Goal: Task Accomplishment & Management: Manage account settings

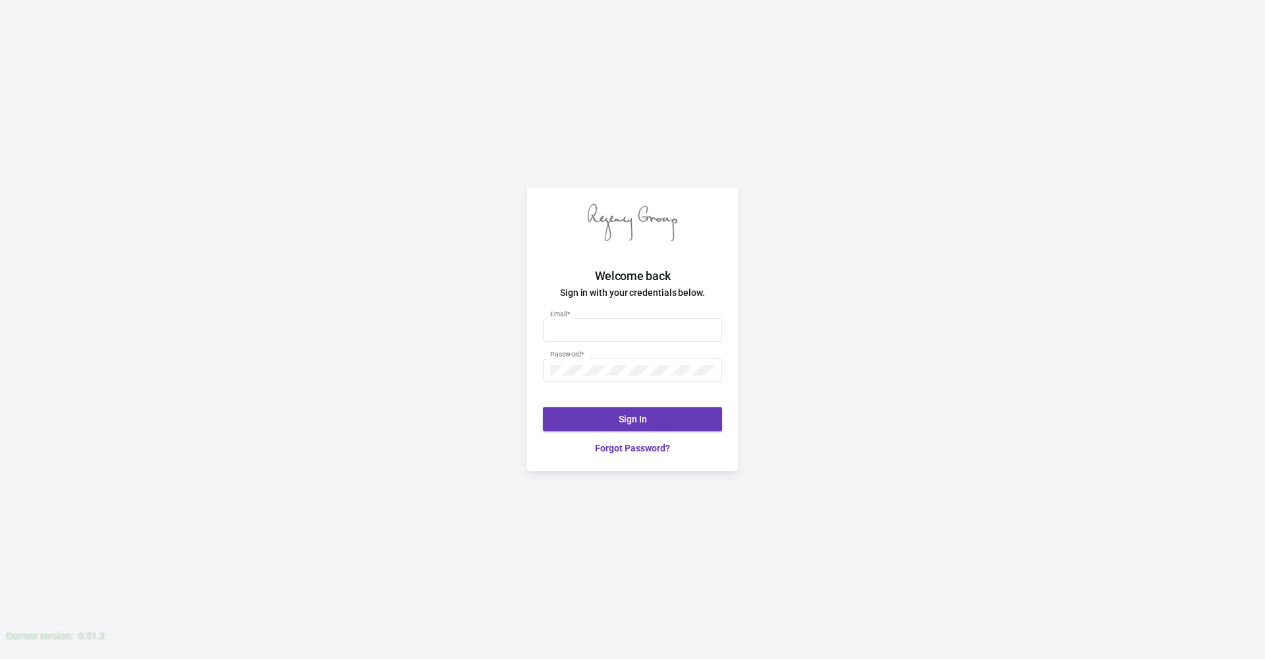
type input "[PERSON_NAME][EMAIL_ADDRESS][DOMAIN_NAME]"
click at [680, 421] on button "Sign In" at bounding box center [632, 419] width 179 height 24
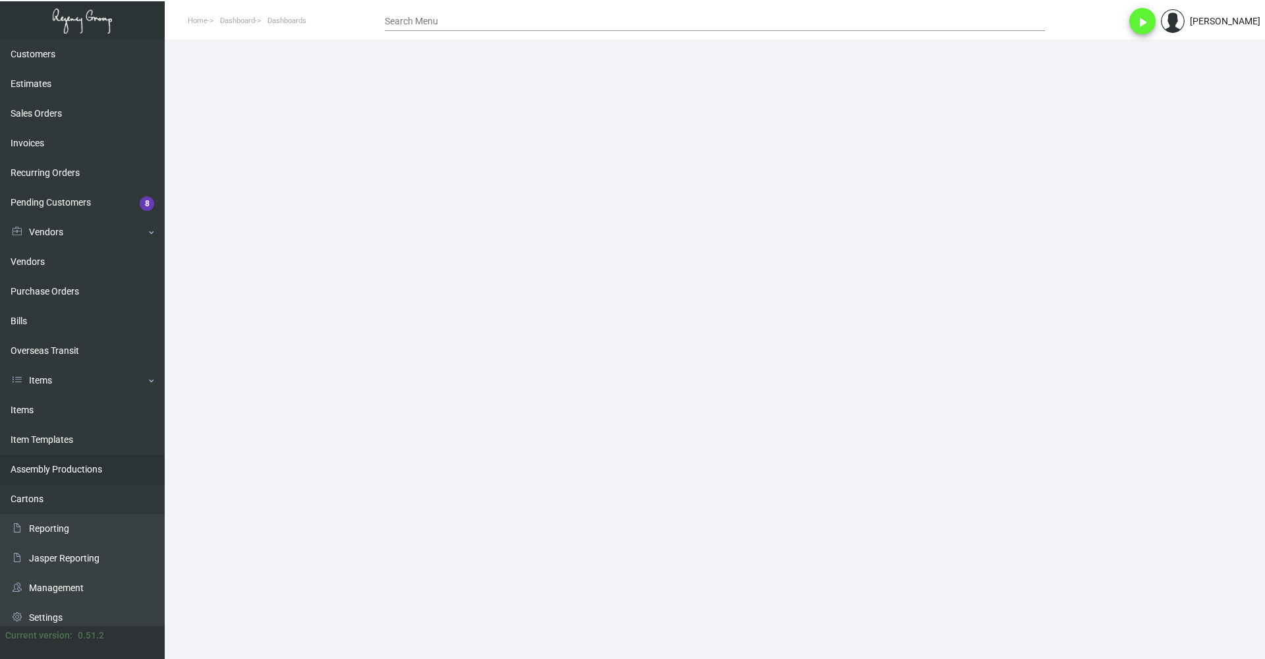
scroll to position [96, 0]
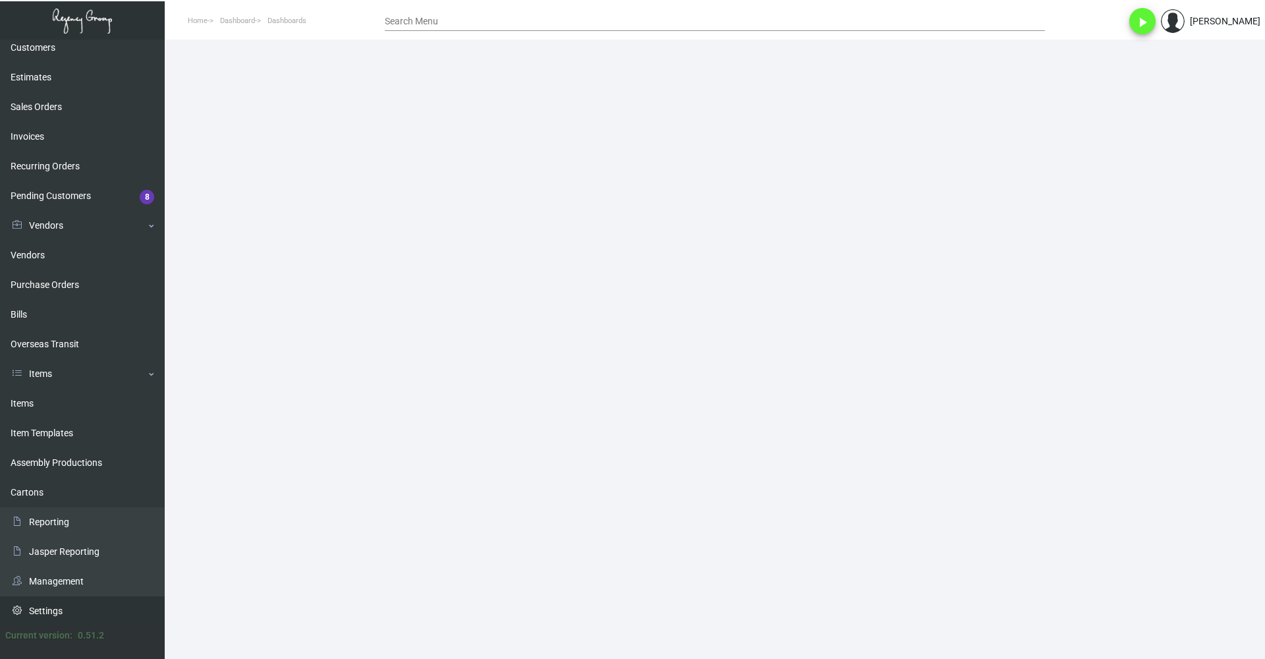
click at [49, 610] on link "Settings" at bounding box center [82, 611] width 165 height 30
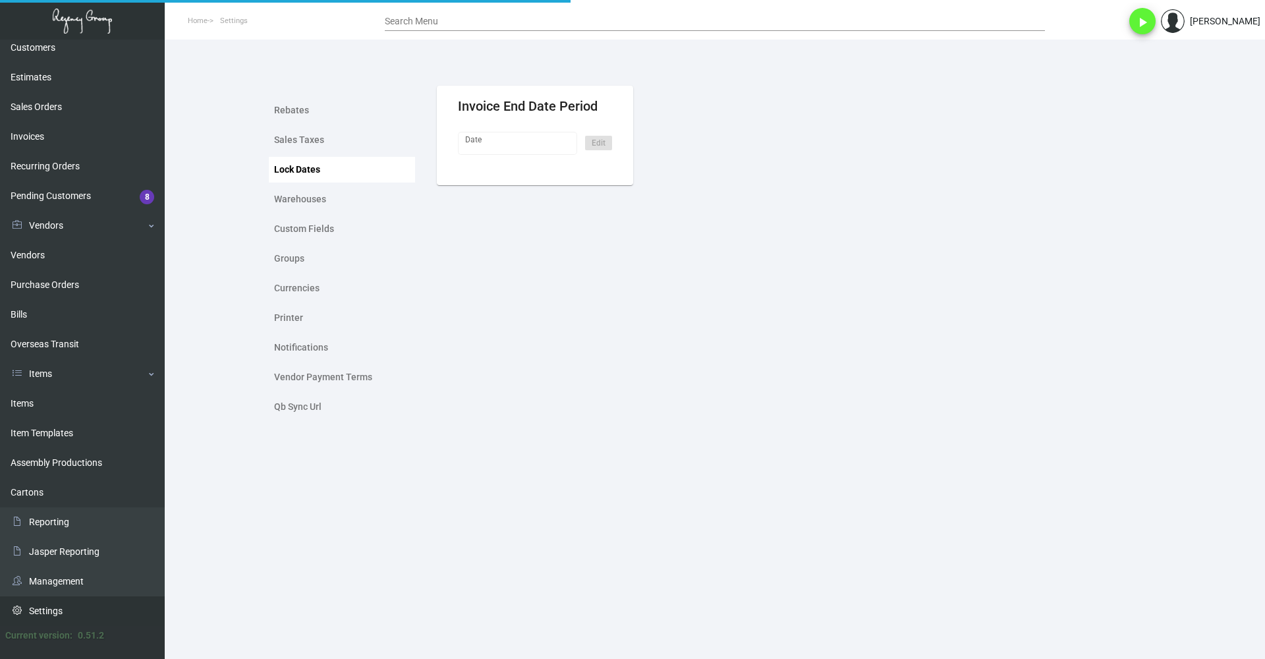
type input "[DATE]"
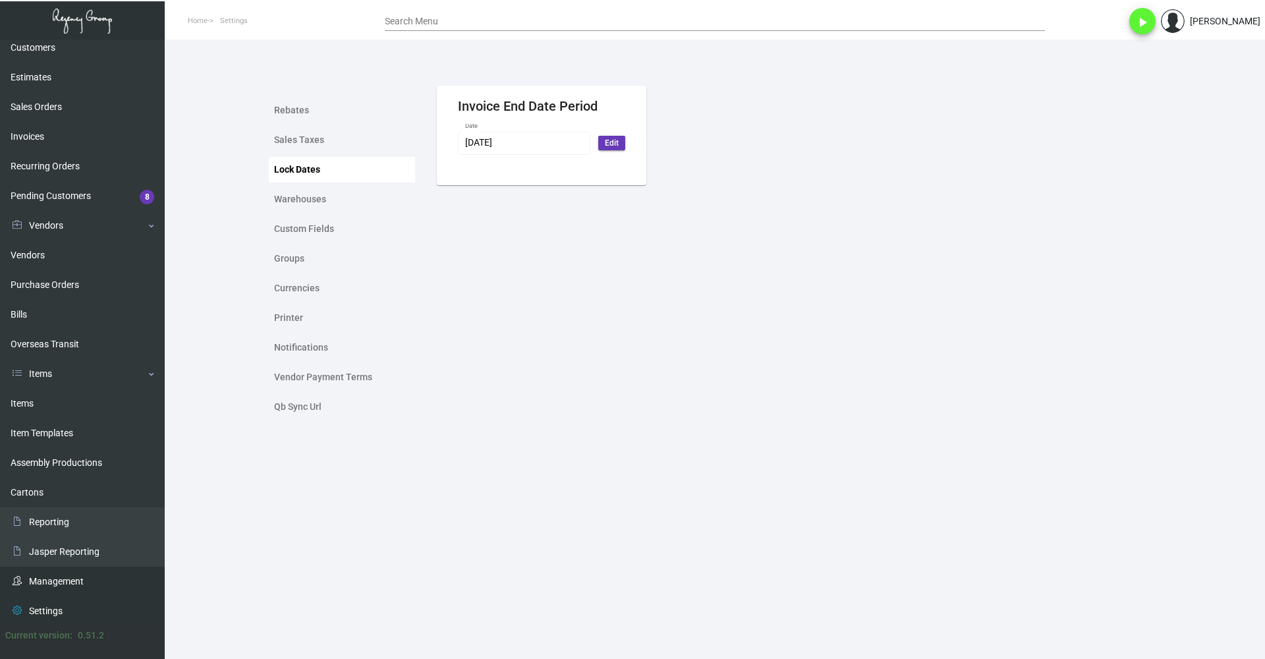
click at [69, 588] on link "Management" at bounding box center [82, 581] width 165 height 30
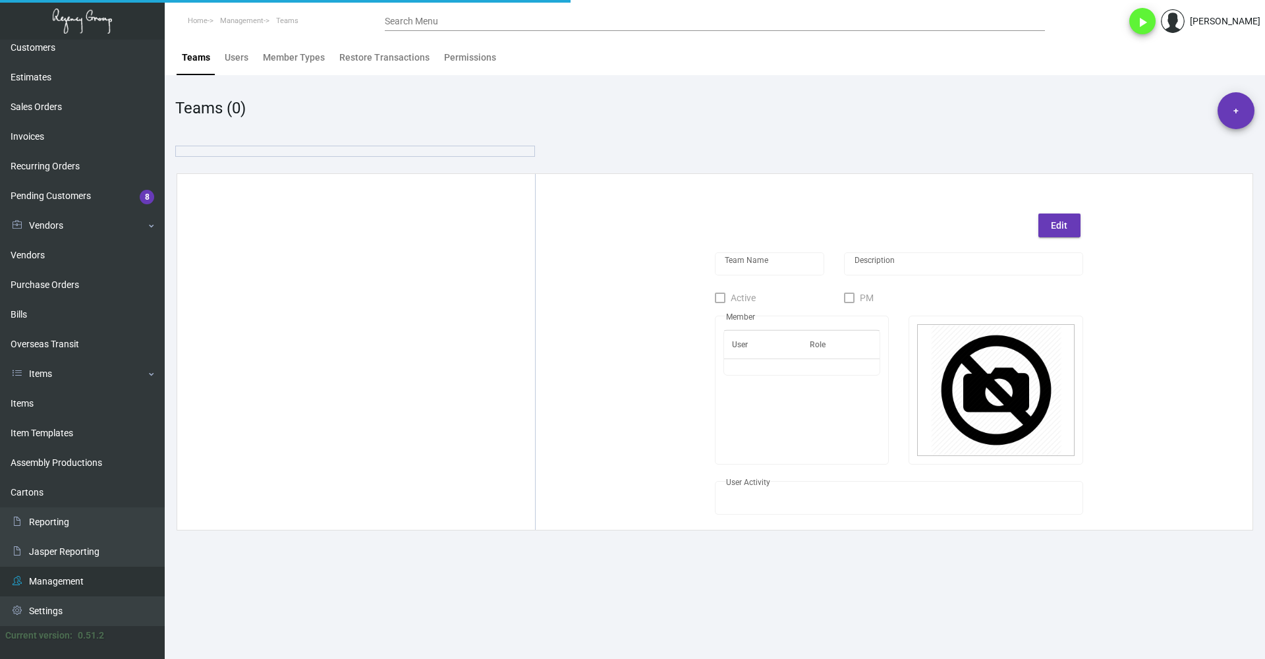
type input "Sales"
checkbox input "true"
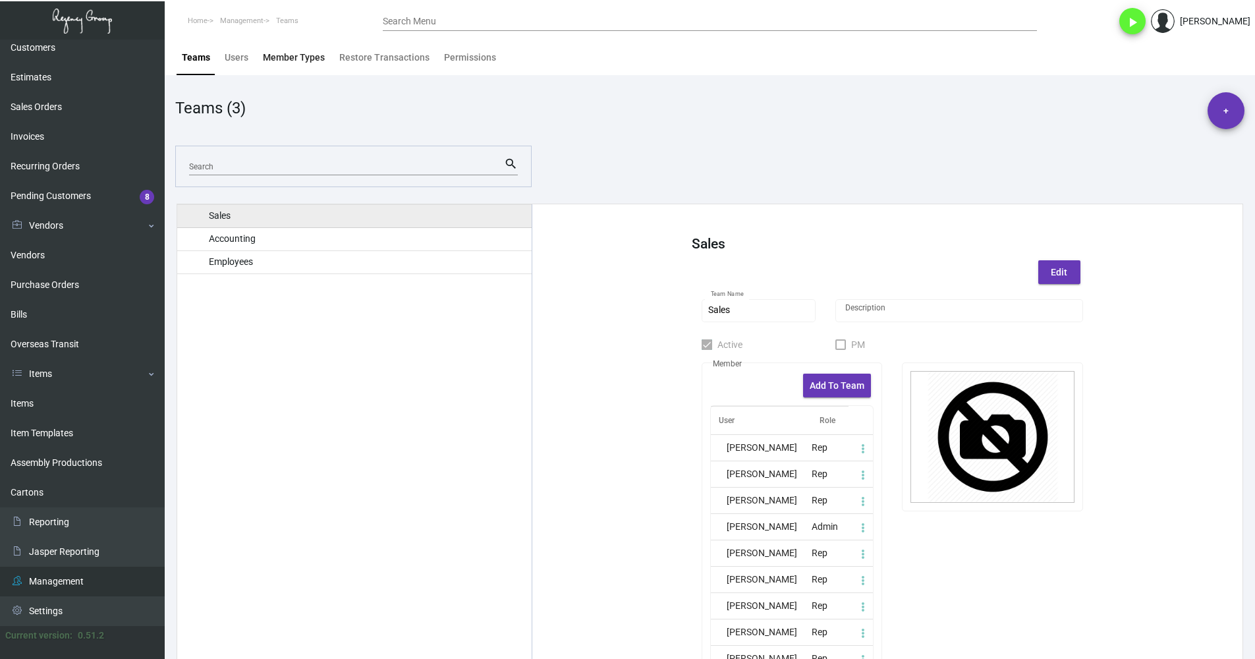
click at [279, 57] on div "Member Types" at bounding box center [294, 58] width 62 height 14
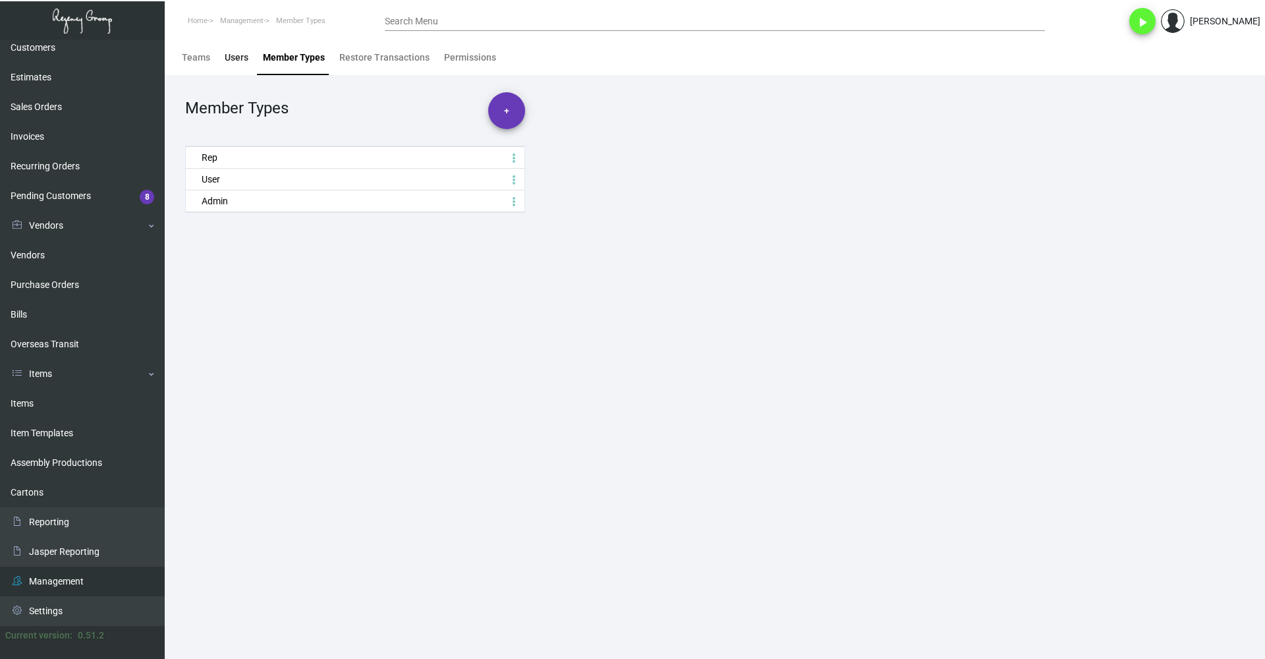
click at [241, 56] on div "Users" at bounding box center [237, 58] width 24 height 14
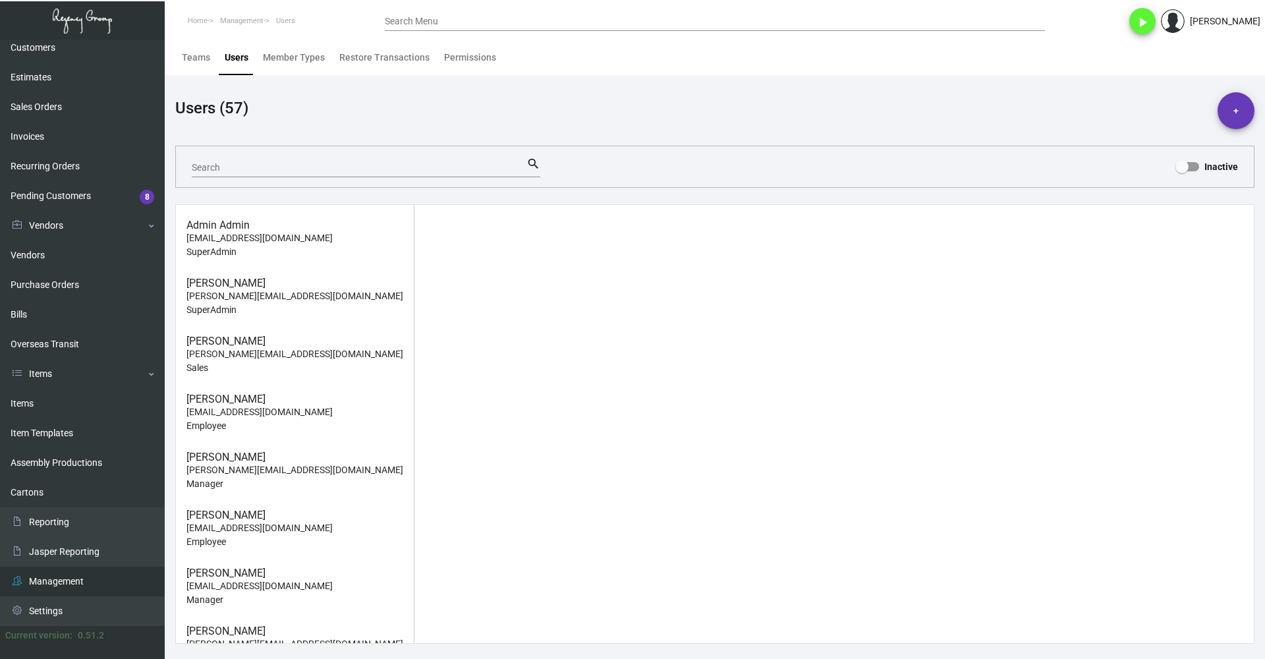
click at [296, 179] on mat-form-field "Search search" at bounding box center [366, 166] width 348 height 41
click at [298, 170] on input "Search" at bounding box center [359, 168] width 335 height 11
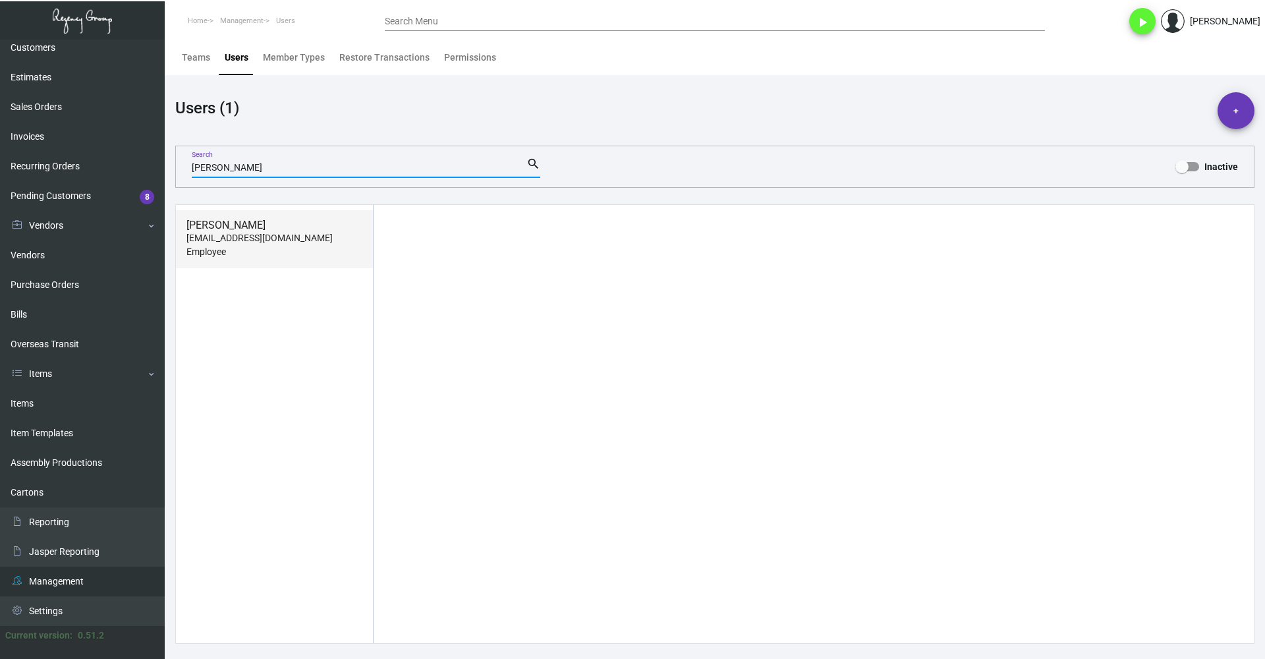
type input "[PERSON_NAME]"
click at [283, 232] on p "[EMAIL_ADDRESS][DOMAIN_NAME]" at bounding box center [274, 238] width 176 height 14
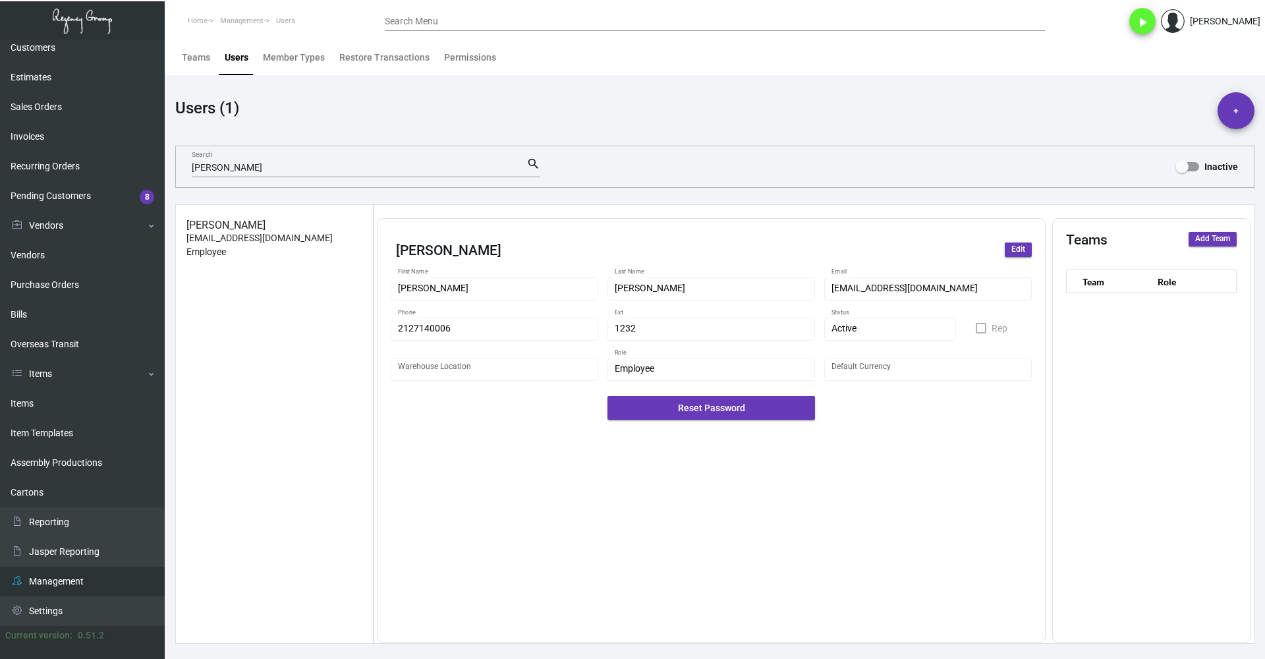
click at [1014, 246] on span "Edit" at bounding box center [1018, 249] width 14 height 11
click at [887, 322] on div "Active Status *" at bounding box center [890, 328] width 118 height 26
click at [871, 358] on span "Inactive" at bounding box center [890, 356] width 118 height 28
click at [1015, 250] on span "Save" at bounding box center [1016, 249] width 16 height 11
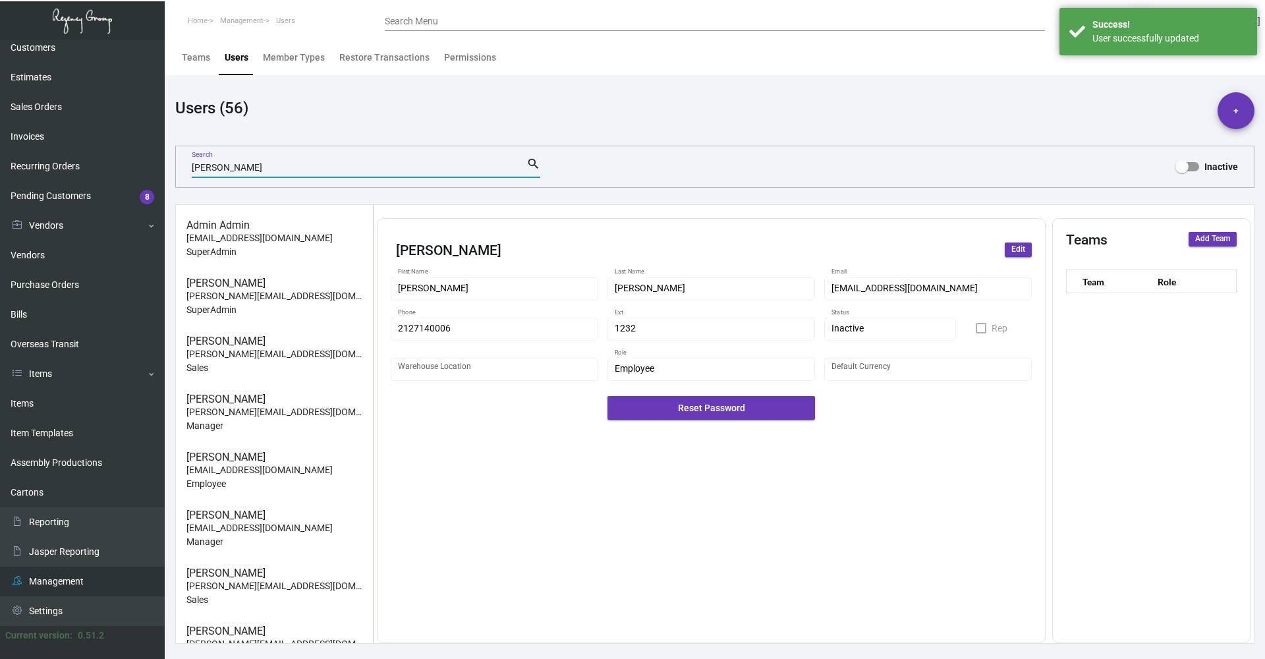
click at [260, 170] on input "[PERSON_NAME]" at bounding box center [359, 168] width 335 height 11
click at [232, 59] on div "Users" at bounding box center [237, 58] width 24 height 14
click at [273, 51] on div "Member Types" at bounding box center [294, 58] width 62 height 14
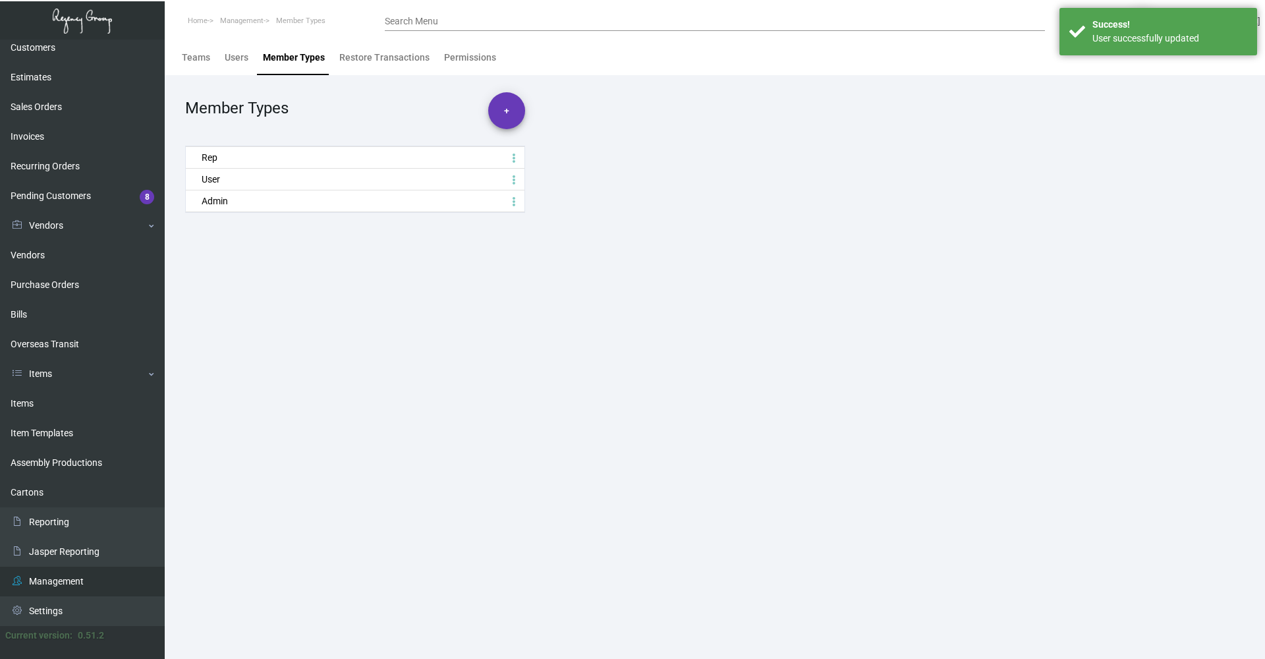
click at [225, 59] on div "Users" at bounding box center [237, 58] width 24 height 14
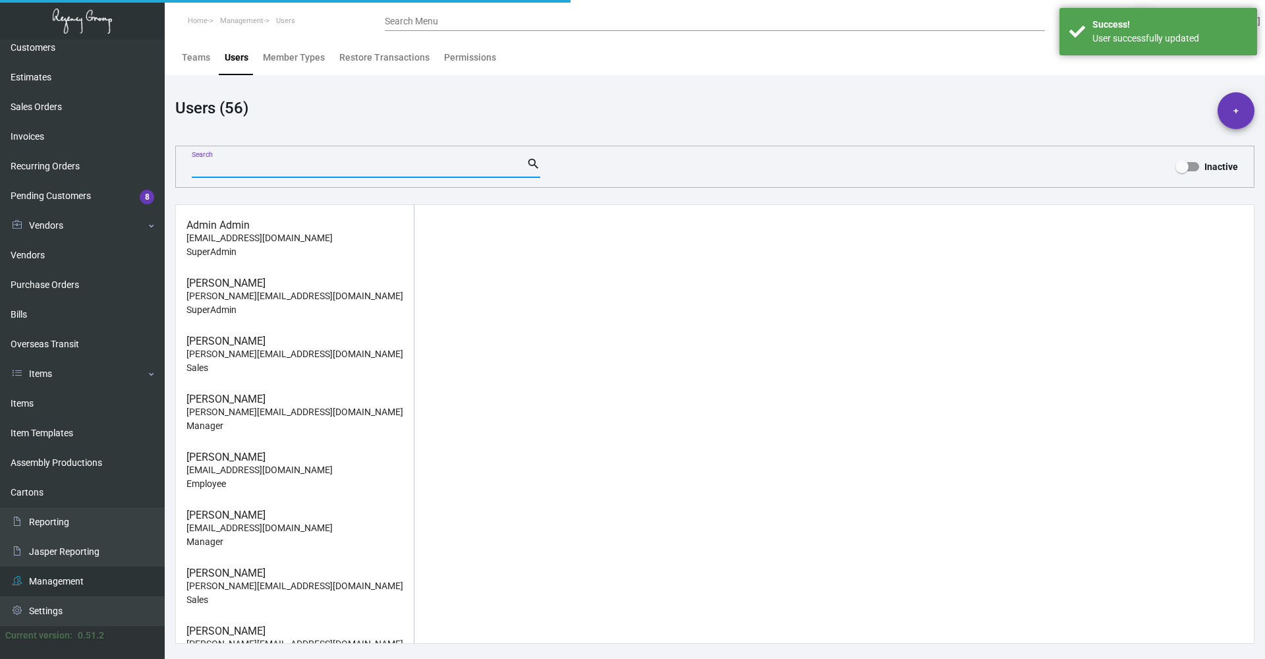
click at [238, 163] on input "Search" at bounding box center [359, 168] width 335 height 11
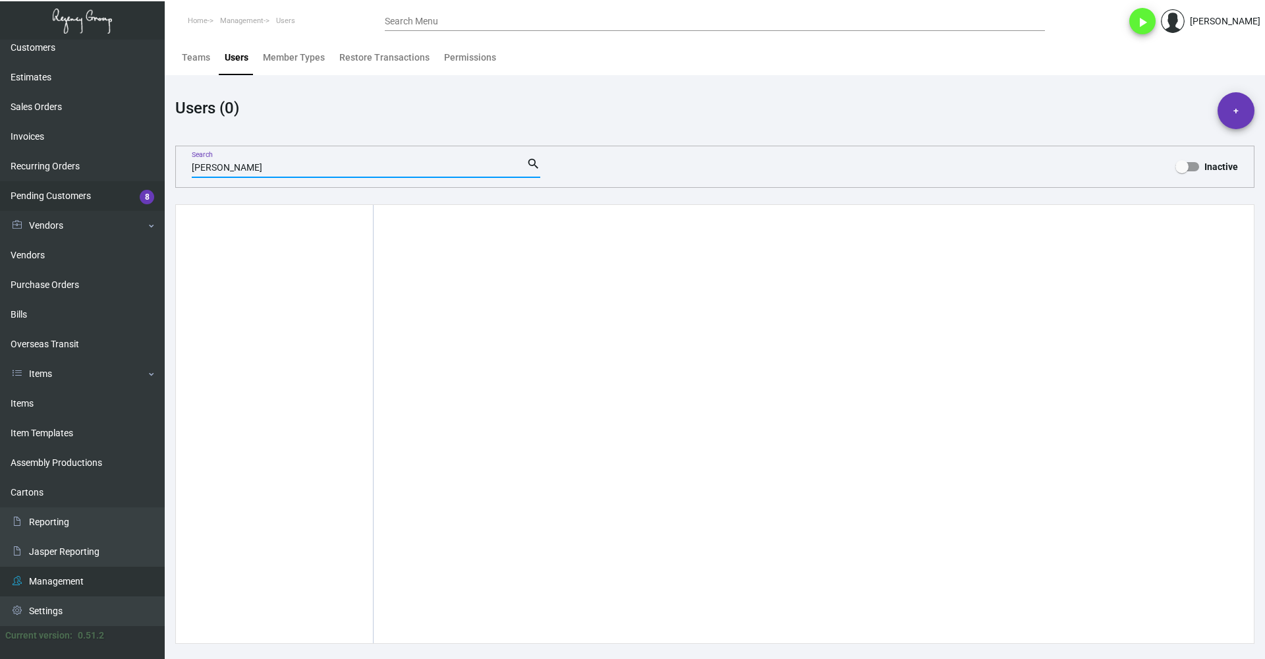
type input "[PERSON_NAME]"
click at [1240, 119] on button "+" at bounding box center [1235, 110] width 37 height 37
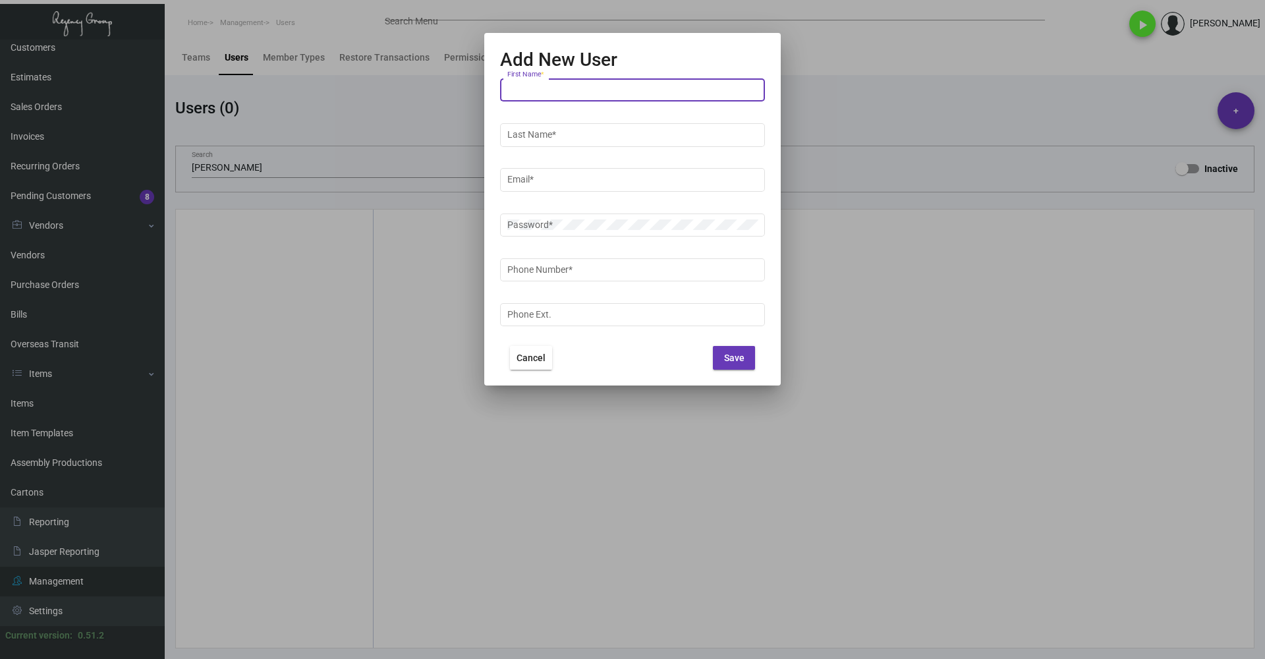
type input "[PERSON_NAME][EMAIL_ADDRESS][DOMAIN_NAME]"
type input "[PERSON_NAME]"
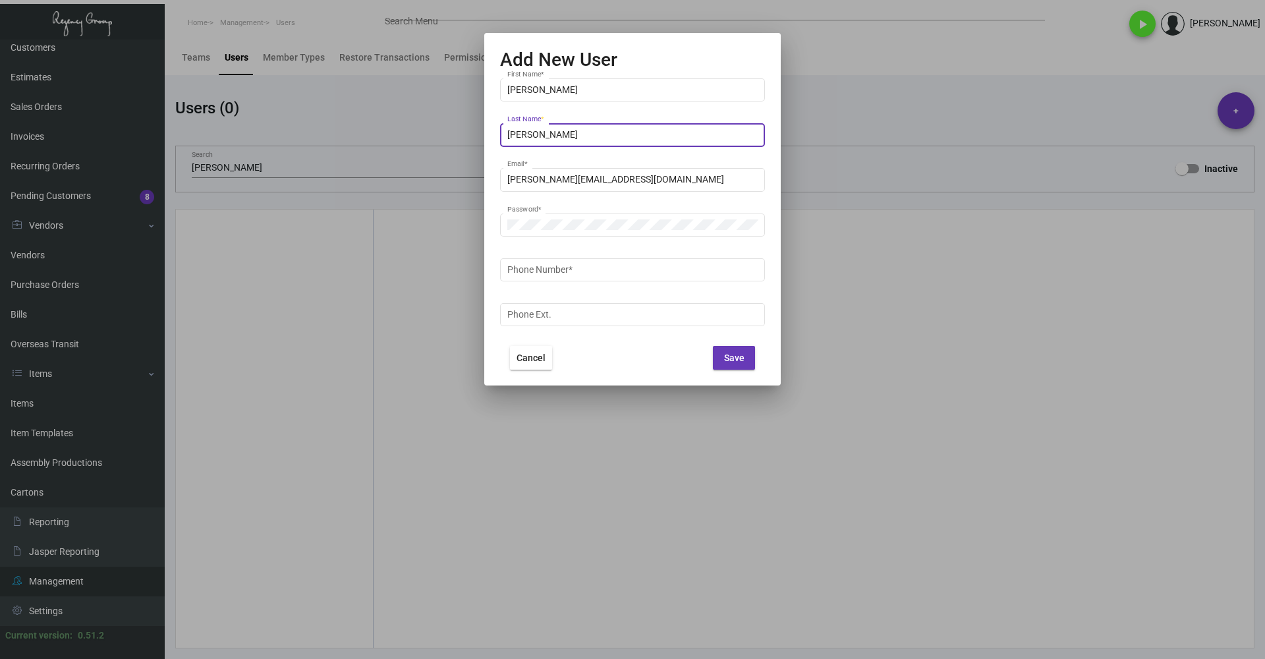
type input "[PERSON_NAME]"
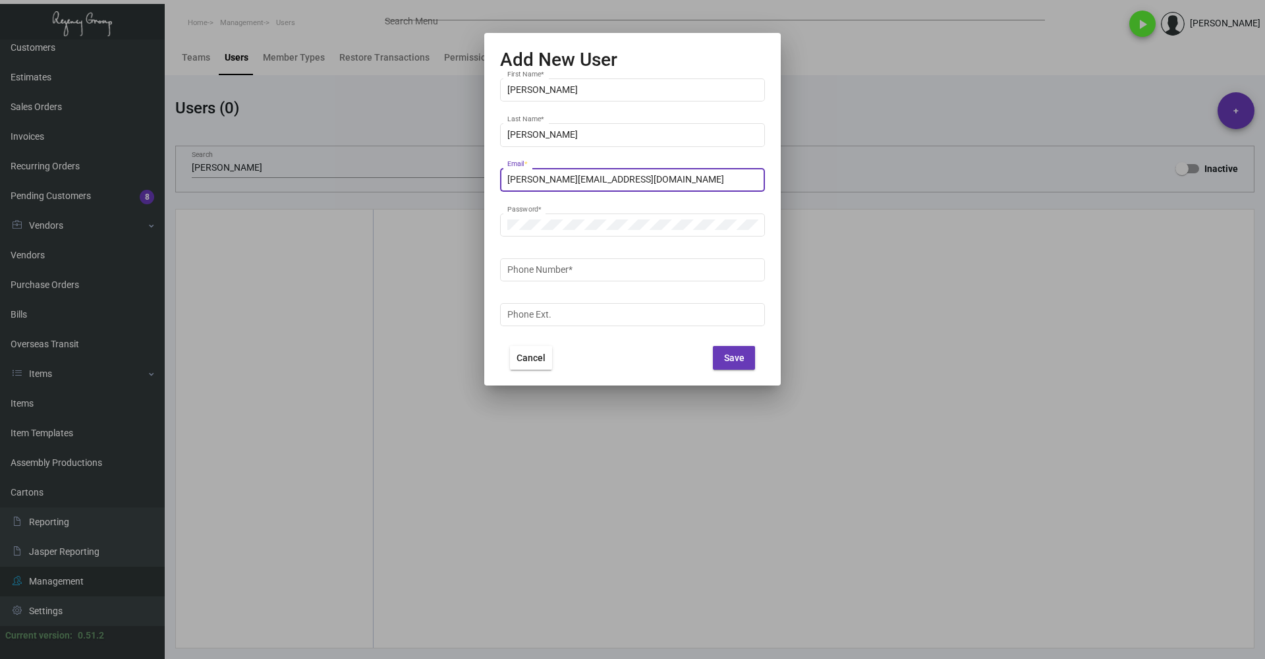
type input "[PERSON_NAME][EMAIL_ADDRESS][DOMAIN_NAME]"
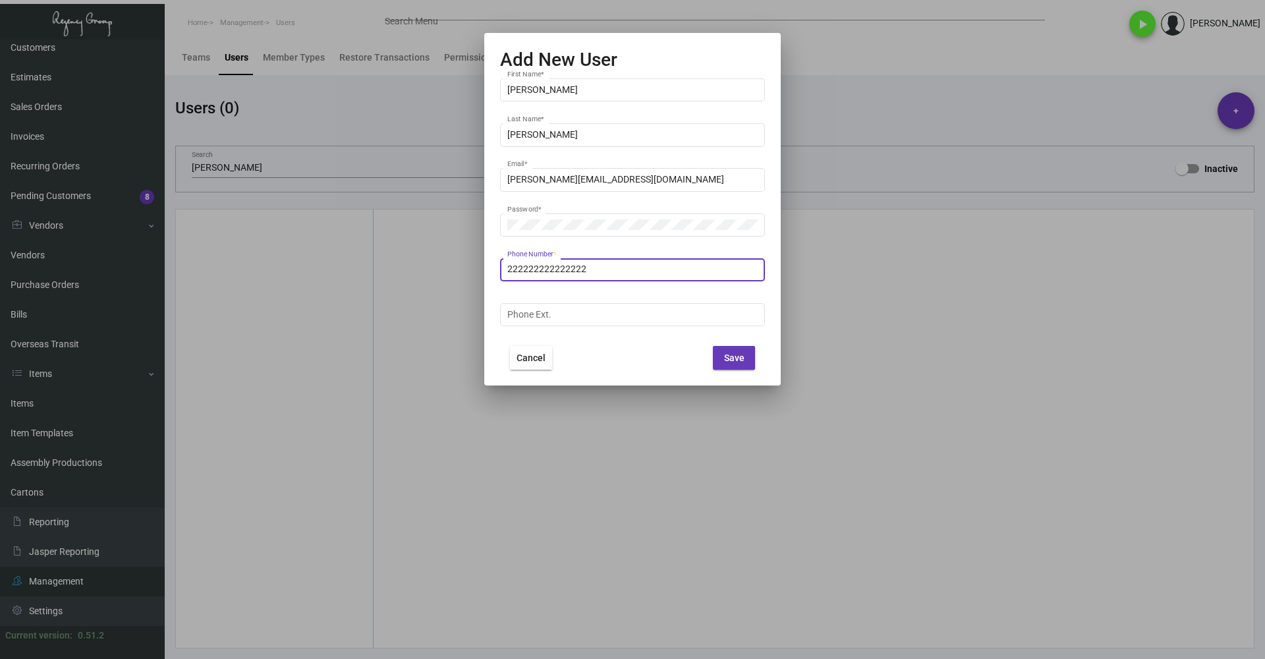
type input "222222222222222"
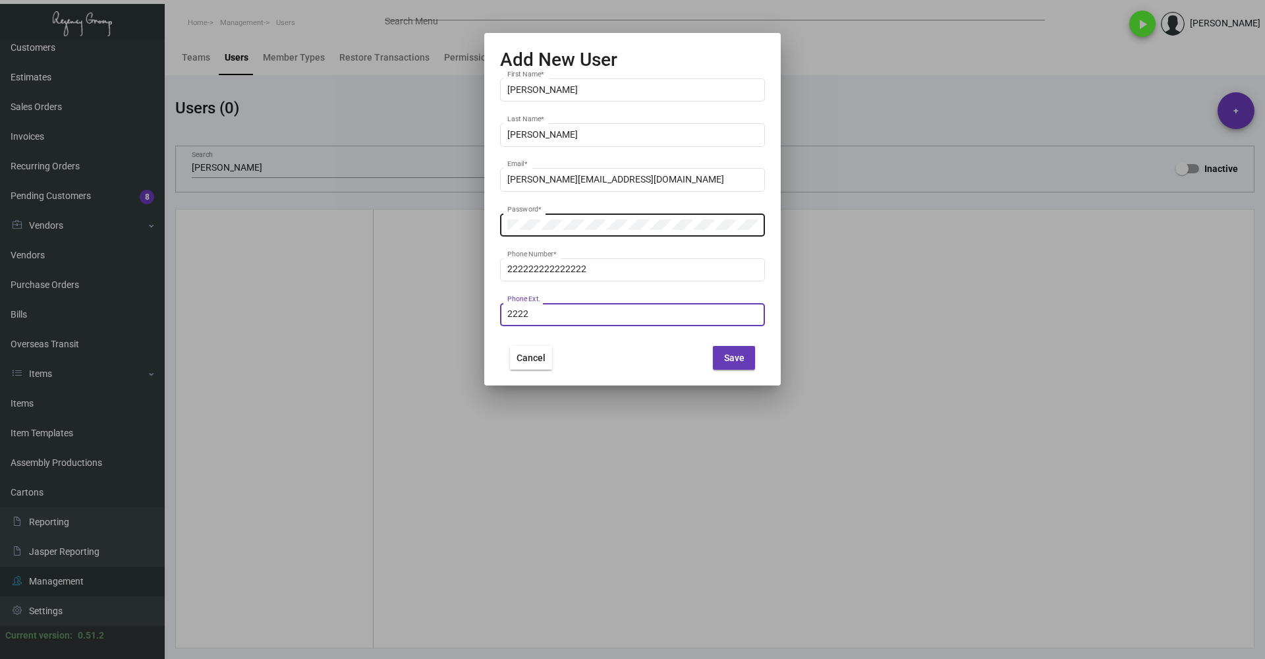
type input "2222"
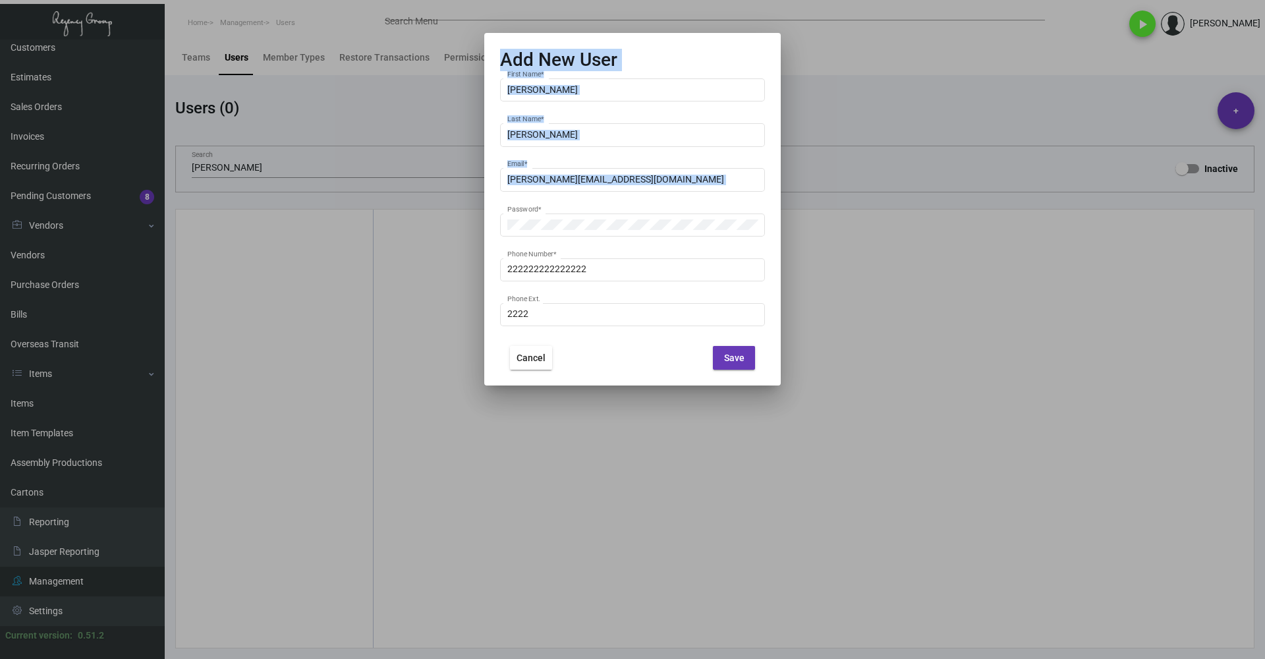
drag, startPoint x: 553, startPoint y: 218, endPoint x: 495, endPoint y: 222, distance: 58.1
click at [482, 221] on div "Add New User [PERSON_NAME] First Name * [PERSON_NAME] Last Name * [PERSON_NAME]…" at bounding box center [632, 329] width 1265 height 659
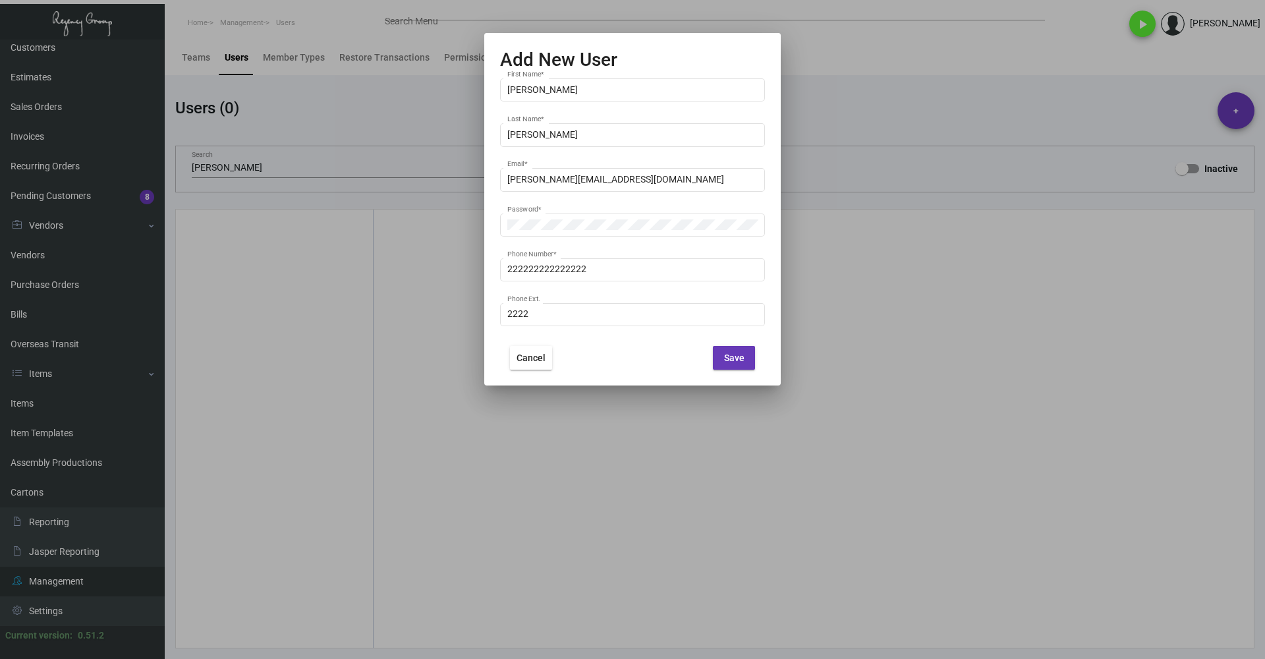
click at [906, 513] on div at bounding box center [632, 329] width 1265 height 659
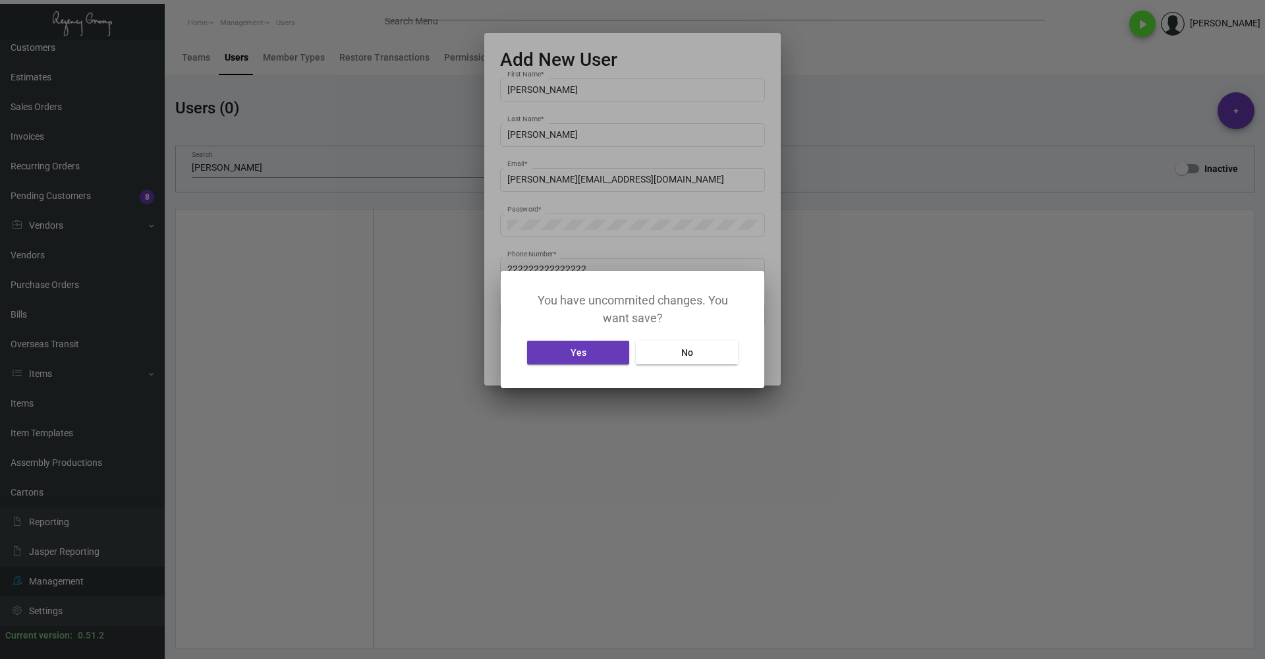
click at [644, 66] on div at bounding box center [632, 329] width 1265 height 659
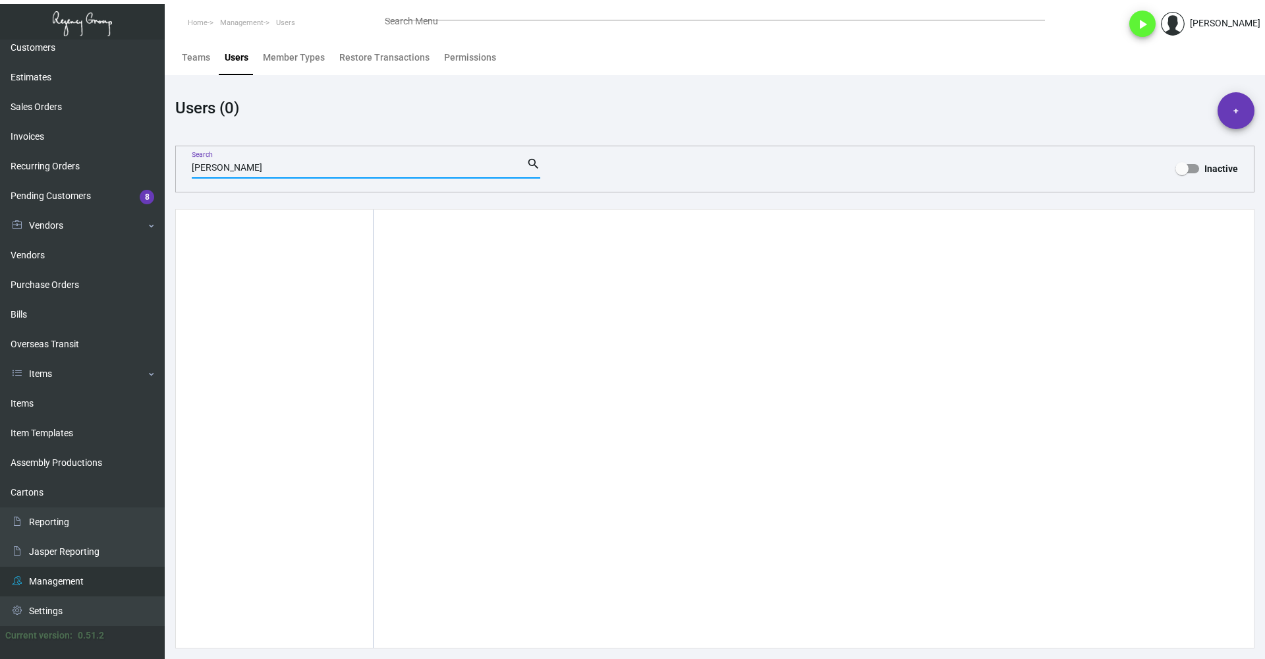
click at [300, 173] on input "[PERSON_NAME]" at bounding box center [359, 168] width 335 height 11
click at [1248, 119] on button "+" at bounding box center [1235, 110] width 37 height 37
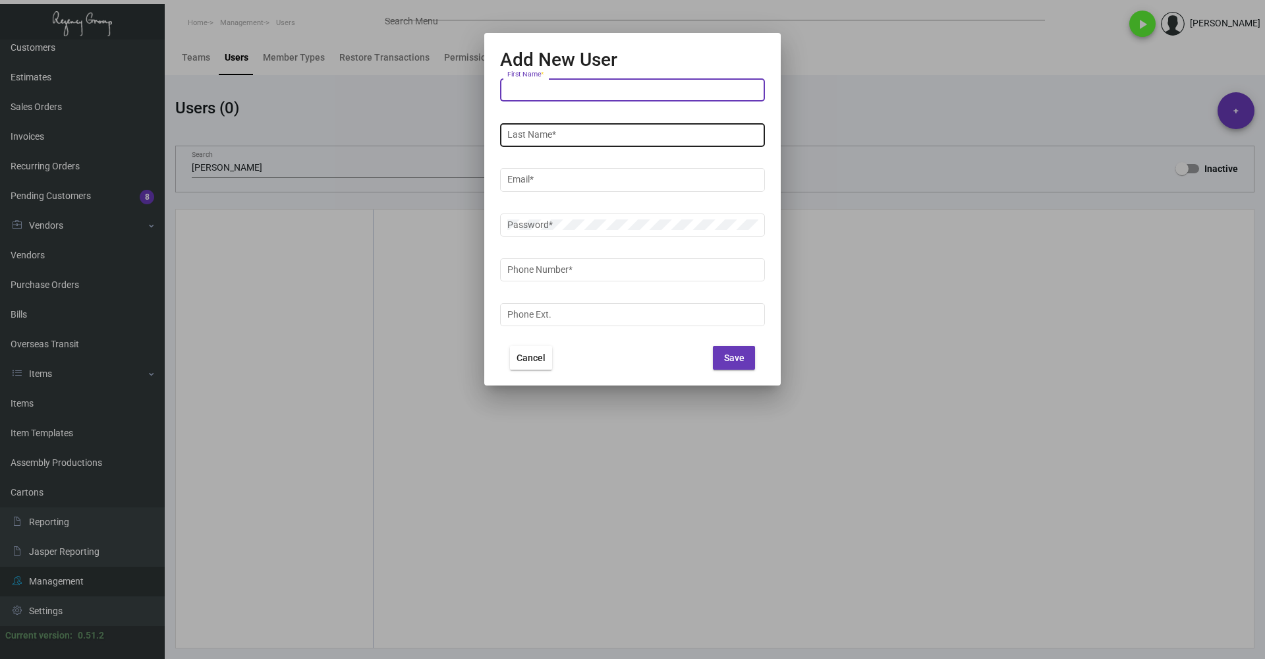
type input "[PERSON_NAME][EMAIL_ADDRESS][DOMAIN_NAME]"
type input "[PERSON_NAME]"
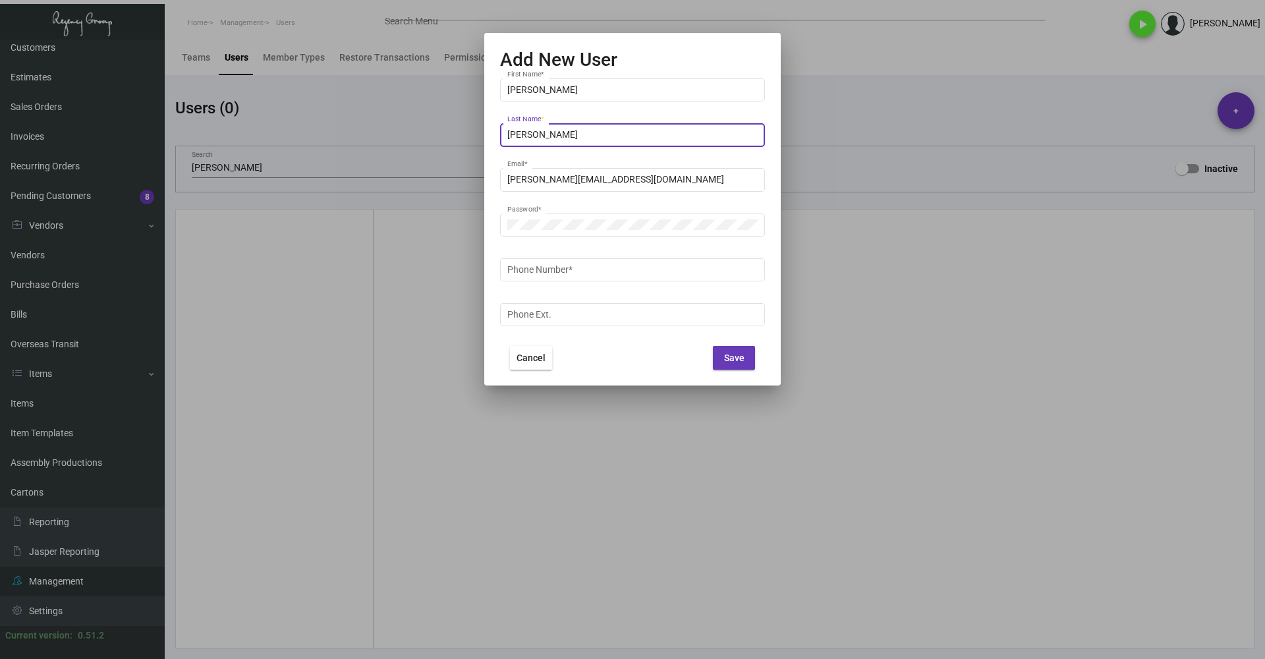
type input "[PERSON_NAME]"
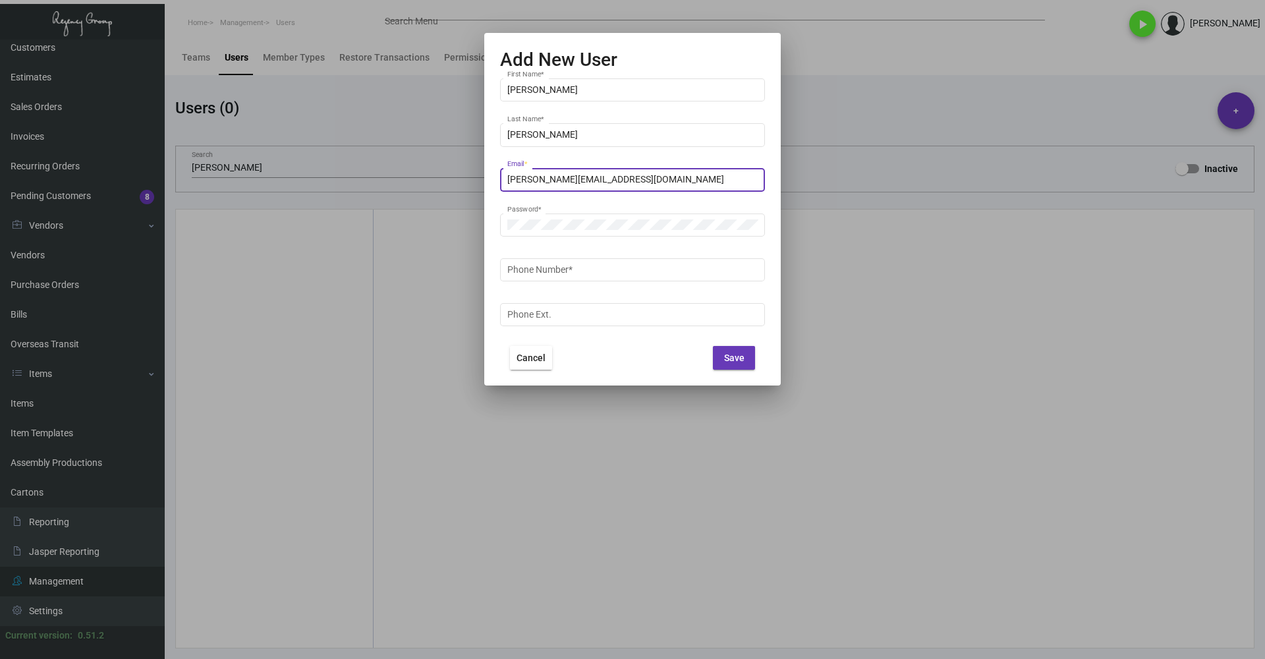
type input "[PERSON_NAME][EMAIL_ADDRESS][DOMAIN_NAME]"
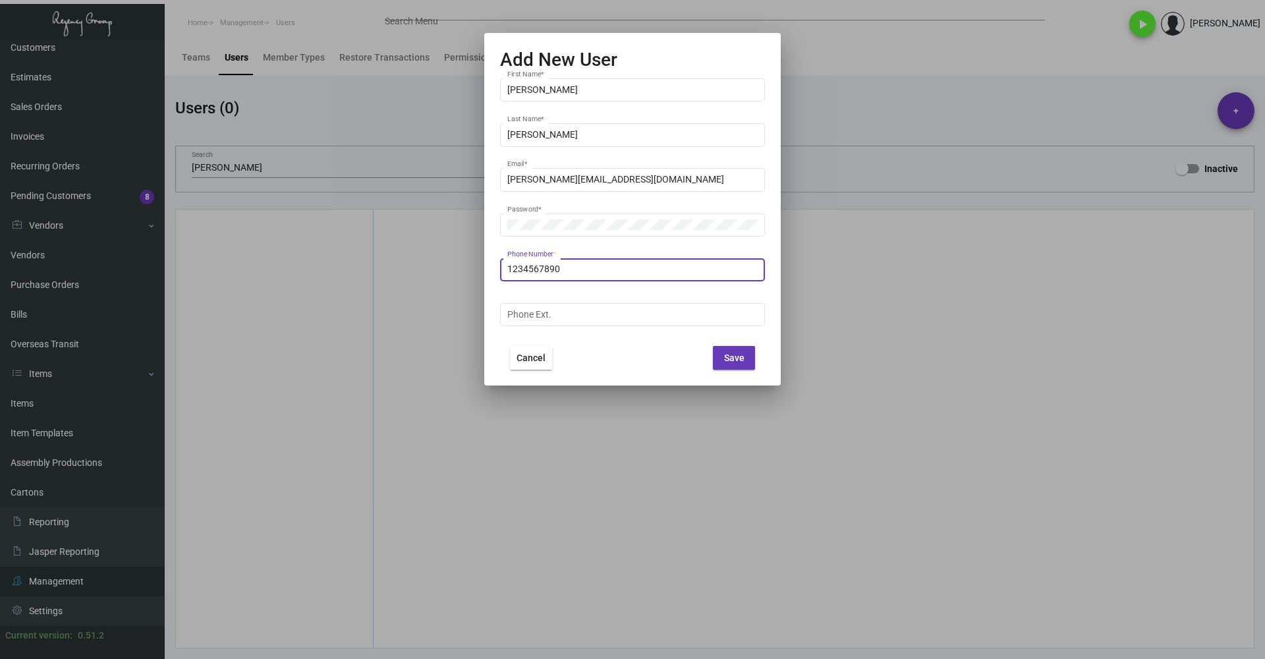
type input "1234567890"
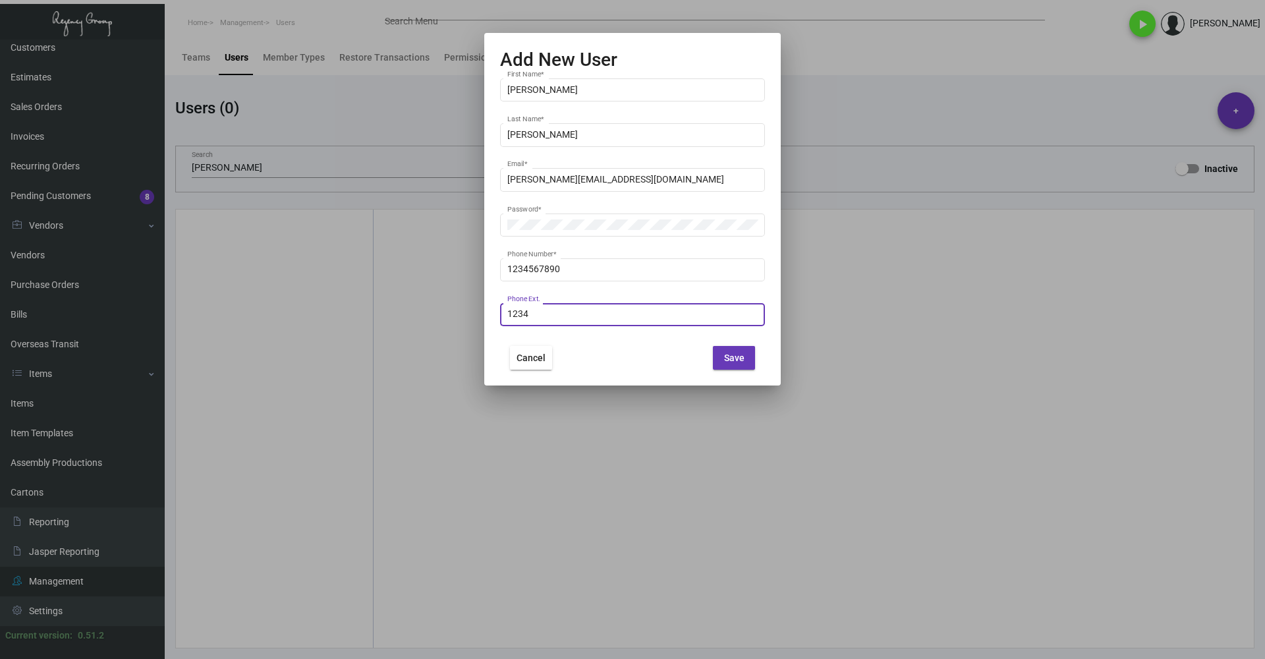
type input "1234"
click at [738, 355] on span "Save" at bounding box center [734, 357] width 20 height 11
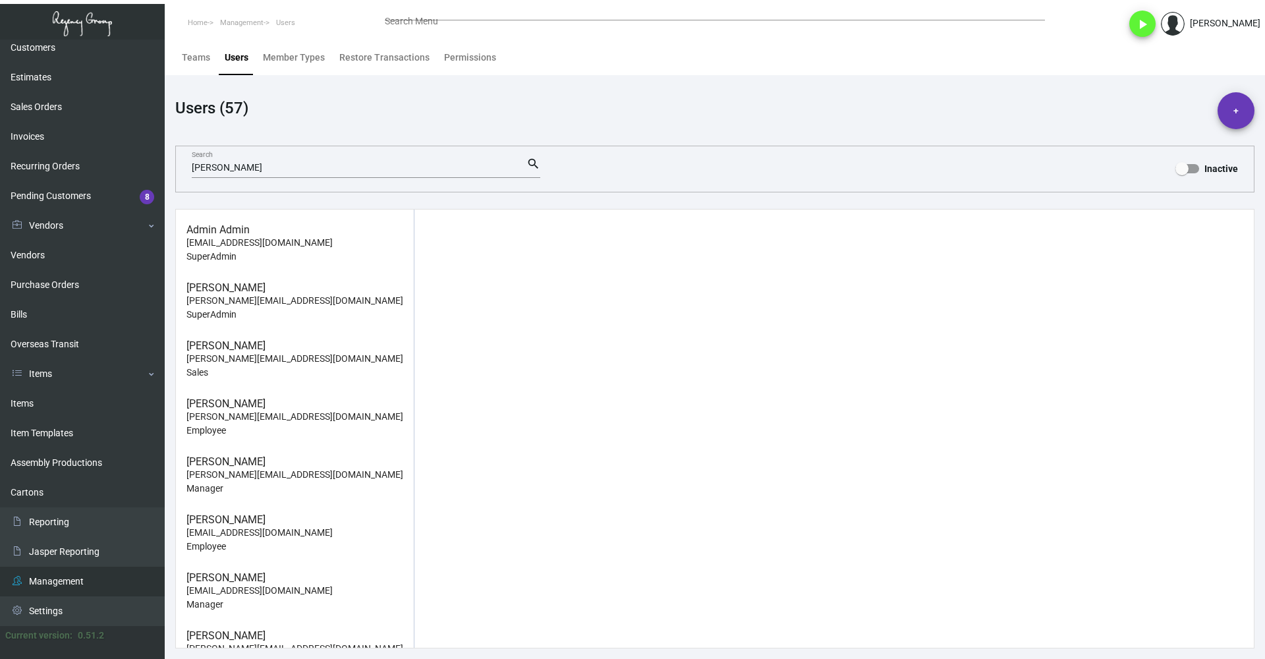
click at [537, 393] on div "Admin Admin [EMAIL_ADDRESS][DOMAIN_NAME] SuperAdmin [PERSON_NAME] [PERSON_NAME]…" at bounding box center [714, 428] width 1079 height 439
drag, startPoint x: 543, startPoint y: 391, endPoint x: 608, endPoint y: 333, distance: 87.2
click at [543, 391] on div "Admin Admin [EMAIL_ADDRESS][DOMAIN_NAME] SuperAdmin [PERSON_NAME] [PERSON_NAME]…" at bounding box center [714, 428] width 1079 height 439
click at [78, 317] on link "Bills" at bounding box center [82, 315] width 165 height 30
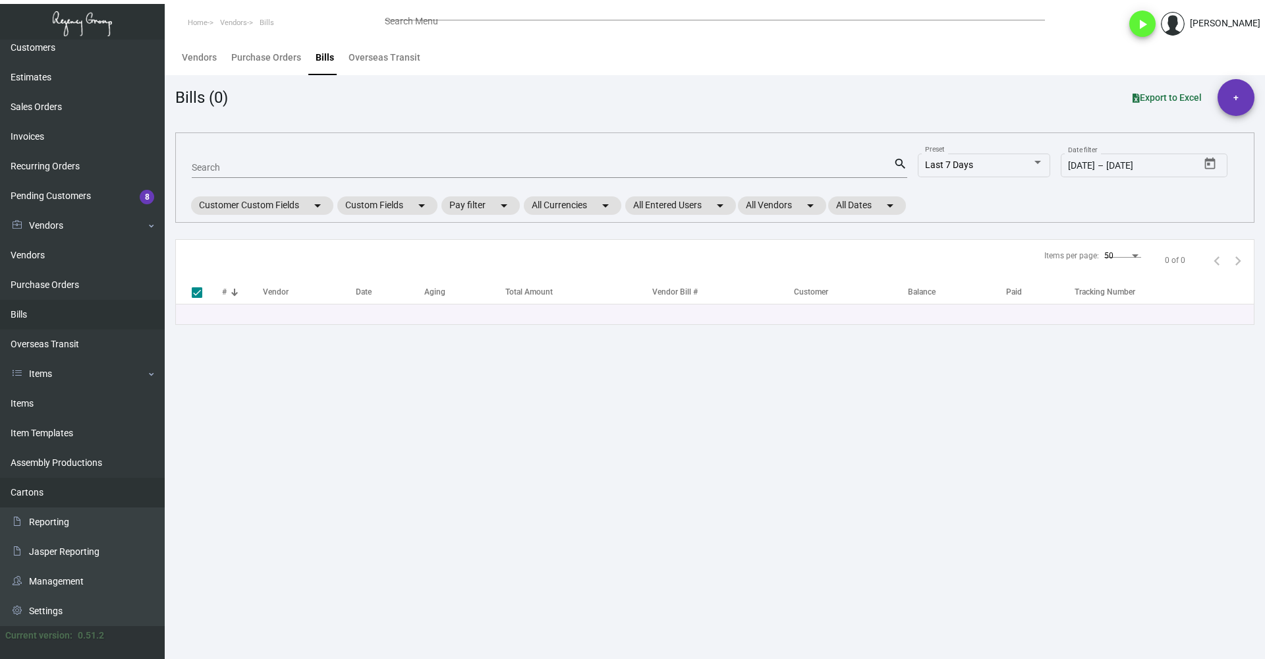
checkbox input "false"
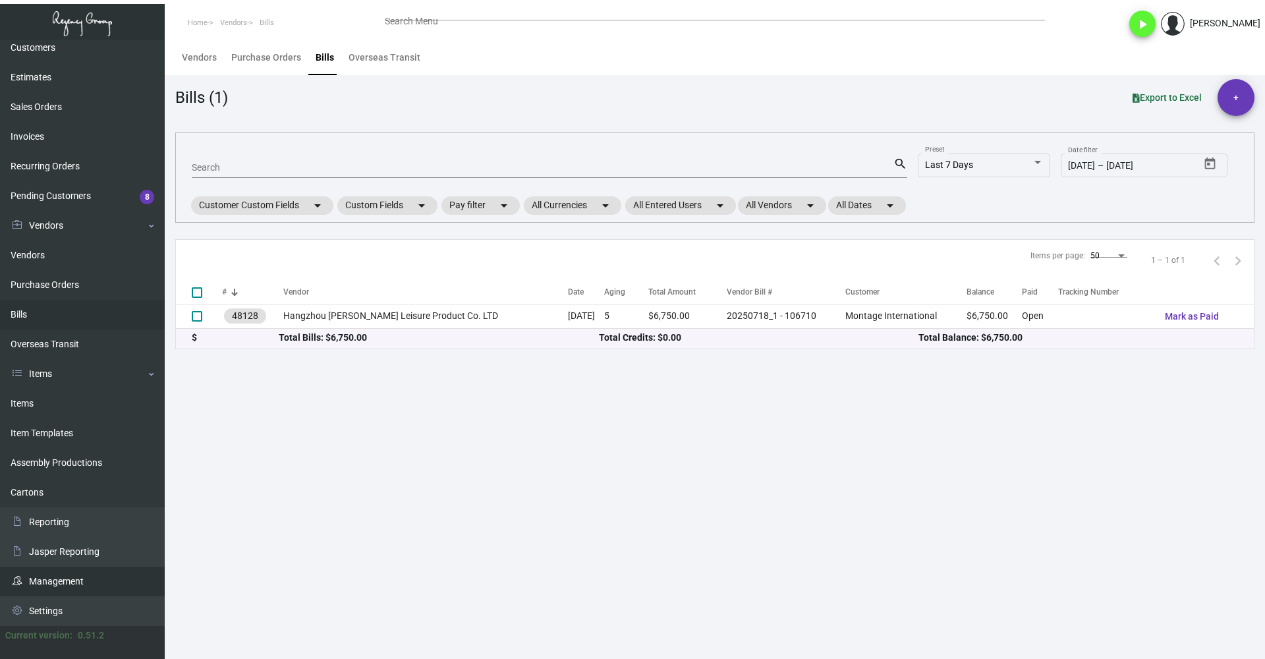
click at [55, 574] on link "Management" at bounding box center [82, 581] width 165 height 30
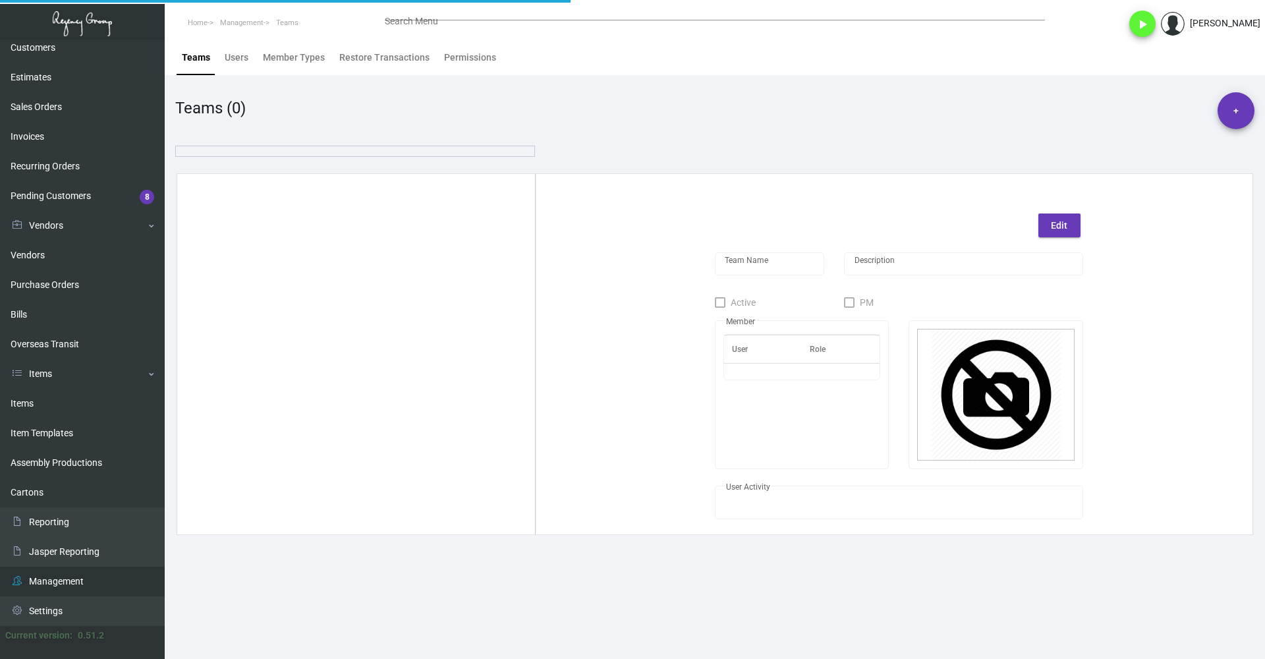
type input "Sales"
checkbox input "true"
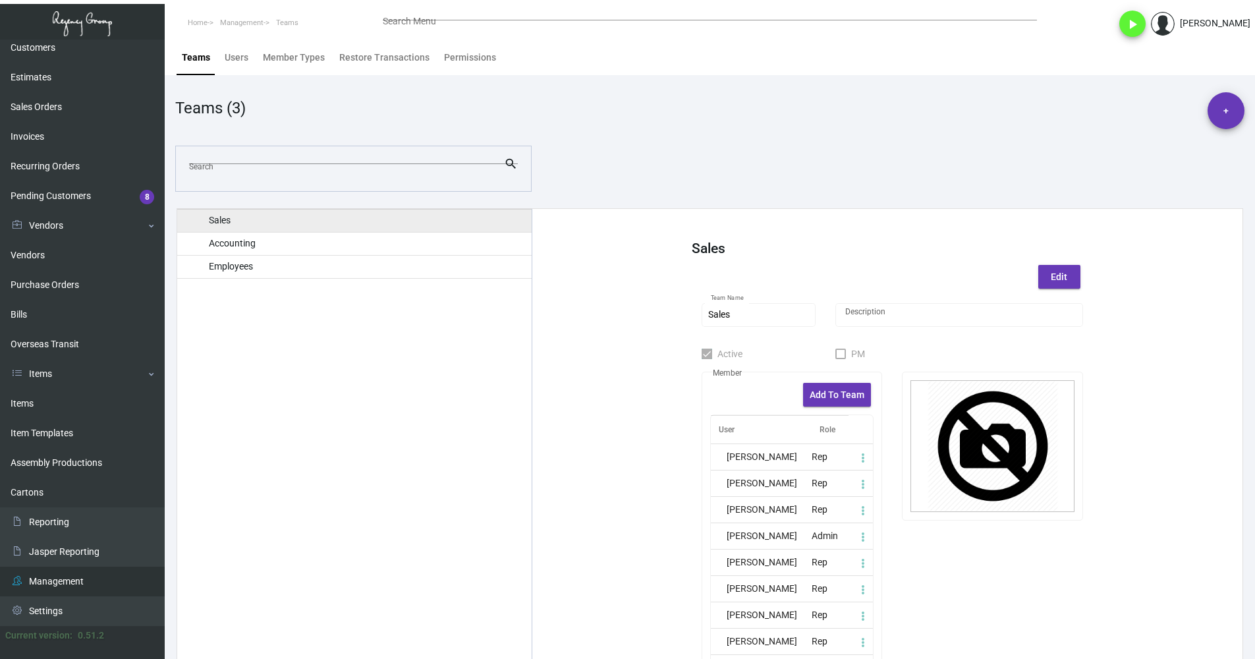
click at [254, 158] on div "Search" at bounding box center [346, 166] width 315 height 17
click at [302, 56] on div "Member Types" at bounding box center [294, 58] width 62 height 14
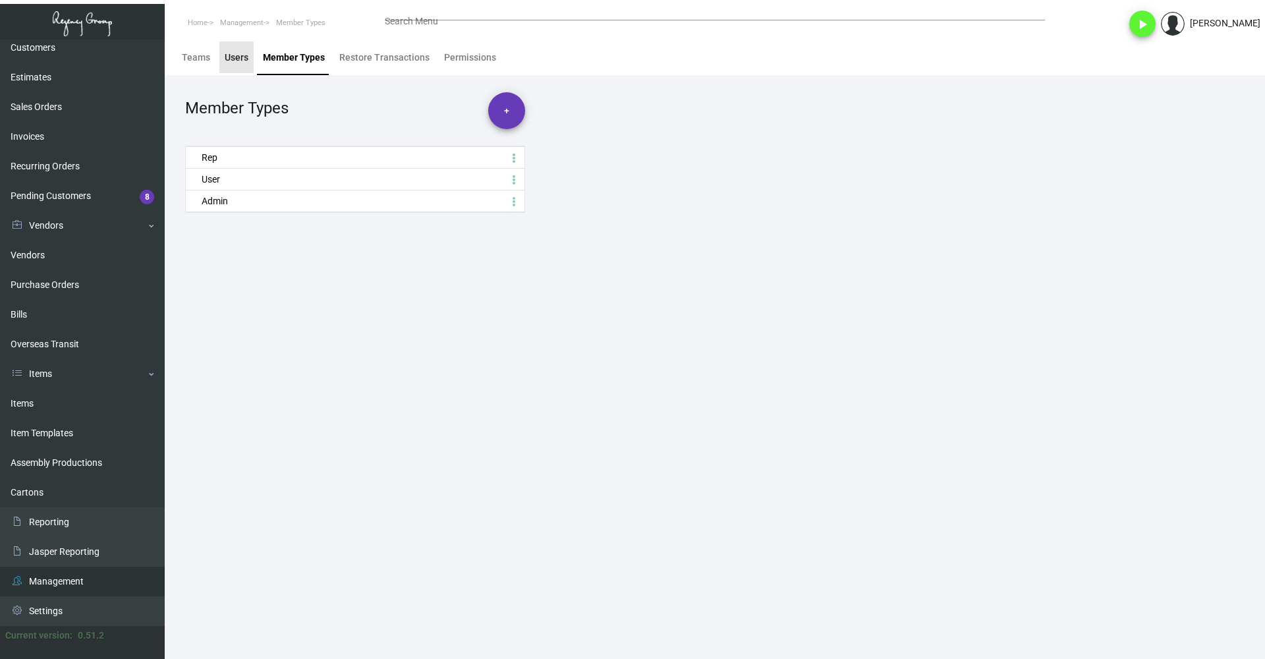
click at [237, 63] on div "Users" at bounding box center [237, 58] width 24 height 14
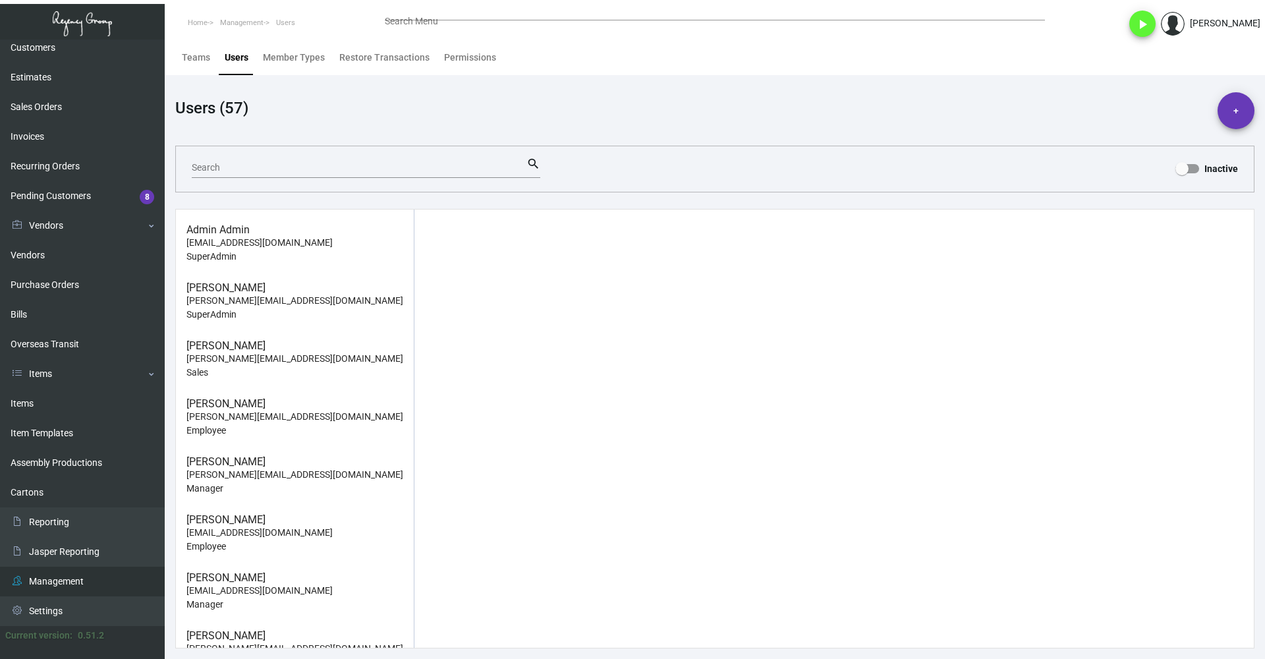
drag, startPoint x: 239, startPoint y: 177, endPoint x: 242, endPoint y: 167, distance: 10.4
click at [239, 177] on div "Search search" at bounding box center [366, 169] width 348 height 26
click at [242, 167] on input "Search" at bounding box center [359, 168] width 335 height 11
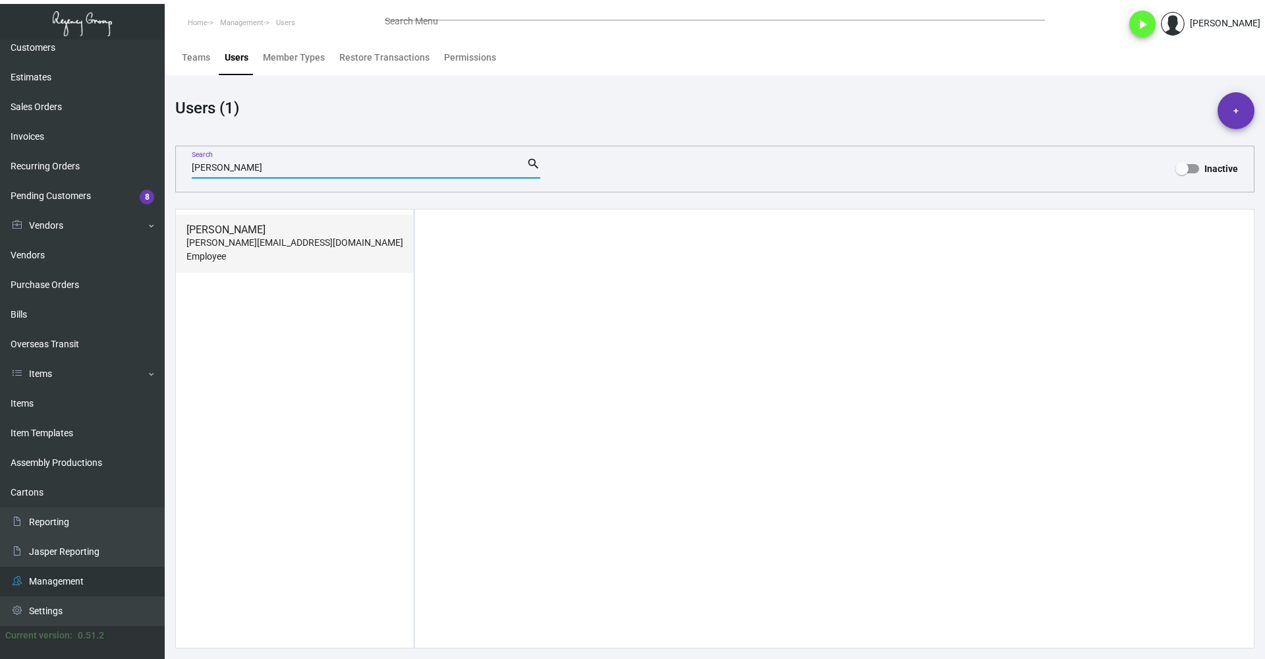
type input "[PERSON_NAME]"
click at [275, 242] on p "[PERSON_NAME][EMAIL_ADDRESS][DOMAIN_NAME]" at bounding box center [294, 243] width 217 height 14
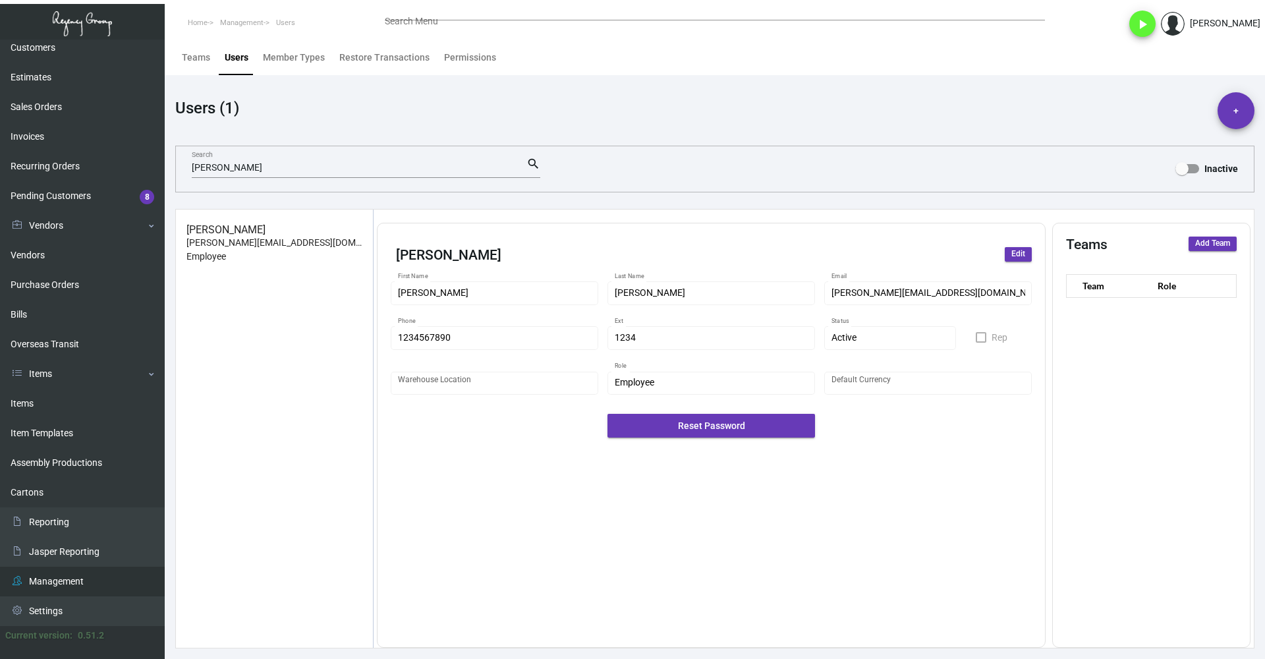
click at [1012, 256] on span "Edit" at bounding box center [1018, 253] width 14 height 11
click at [721, 372] on div "Employee Role *" at bounding box center [712, 382] width 194 height 26
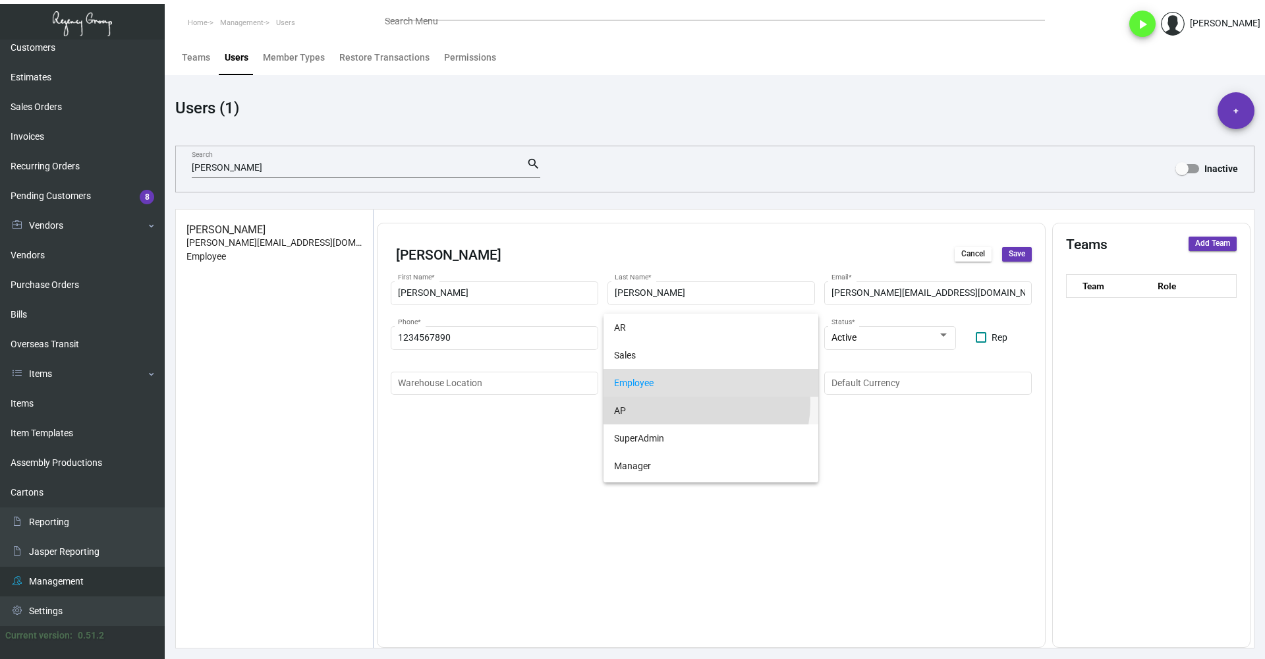
click at [693, 403] on span "AP" at bounding box center [711, 411] width 194 height 28
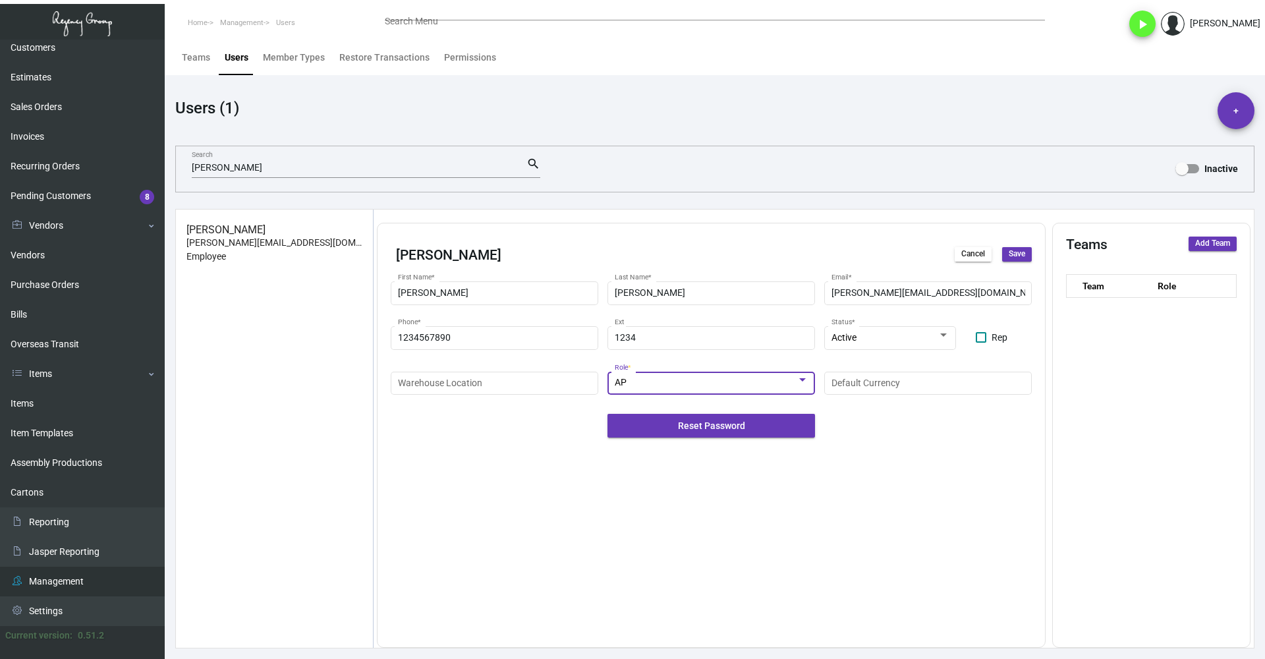
click at [1016, 252] on span "Save" at bounding box center [1016, 253] width 16 height 11
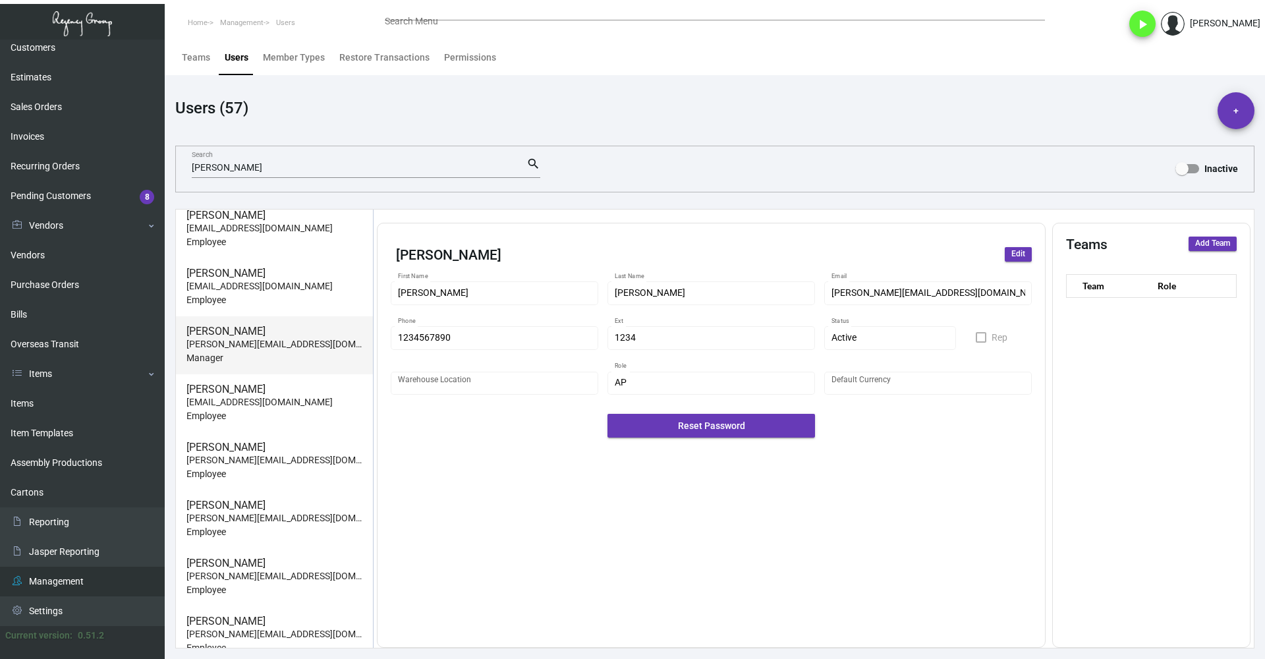
scroll to position [790, 0]
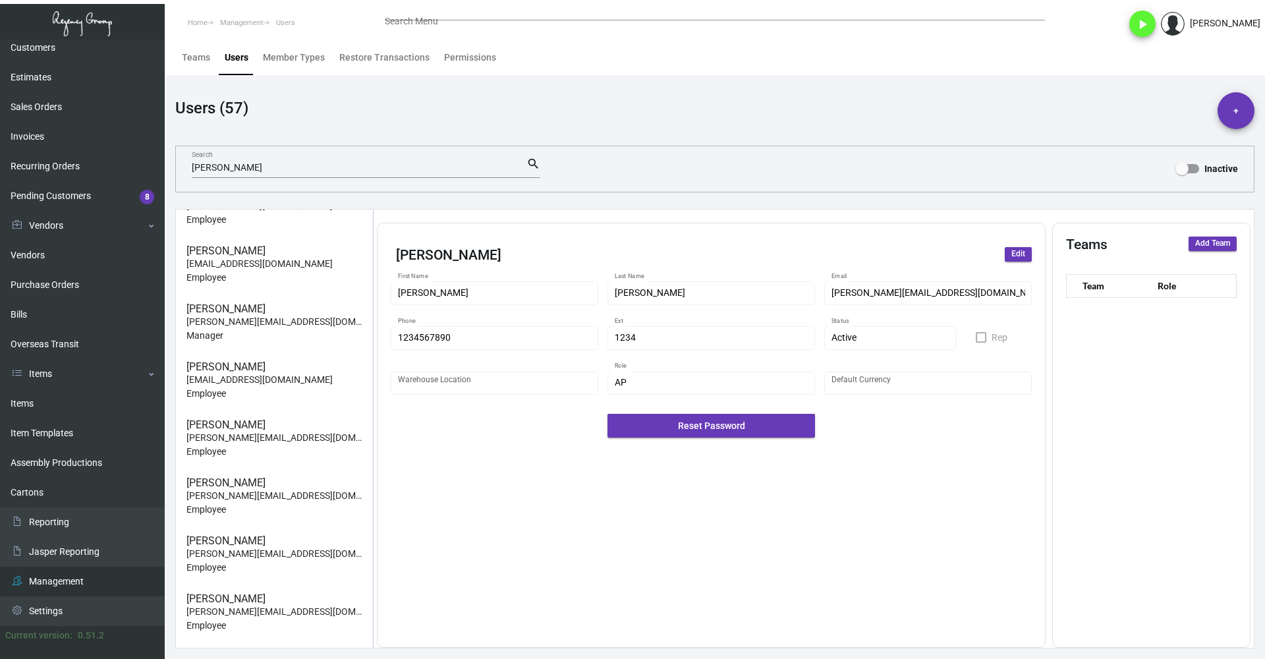
drag, startPoint x: 302, startPoint y: 320, endPoint x: 839, endPoint y: 320, distance: 537.5
click at [302, 320] on p "[PERSON_NAME][EMAIL_ADDRESS][DOMAIN_NAME]" at bounding box center [274, 322] width 176 height 14
type input "[PERSON_NAME]"
type input "Merello"
type input "[PERSON_NAME][EMAIL_ADDRESS][DOMAIN_NAME]"
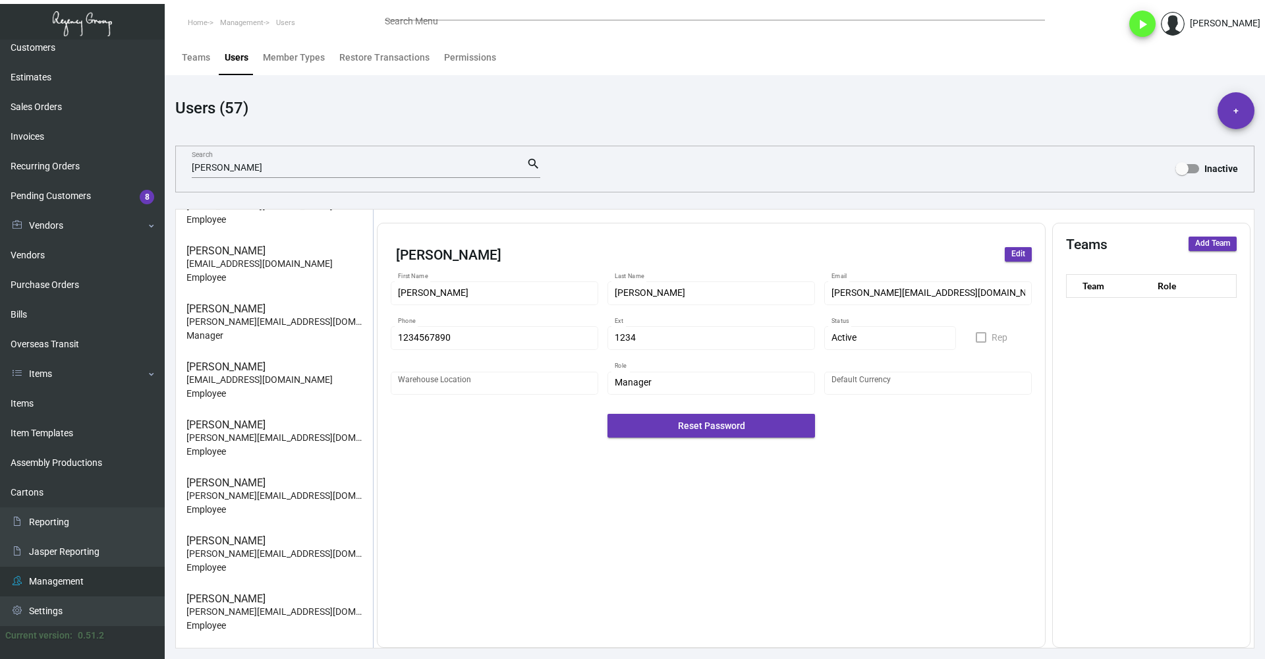
type input "[PHONE_NUMBER]"
type input "2334"
click at [1017, 256] on span "Edit" at bounding box center [1018, 253] width 14 height 11
click at [720, 383] on div "Manager" at bounding box center [706, 382] width 182 height 11
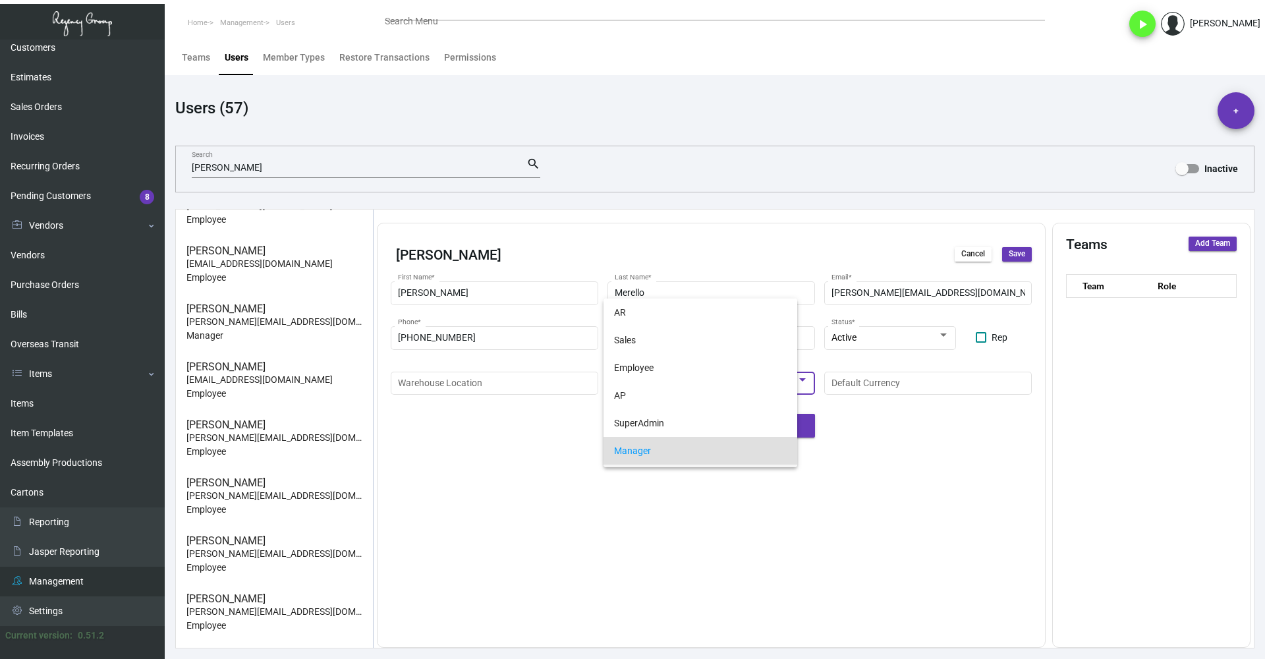
scroll to position [68, 0]
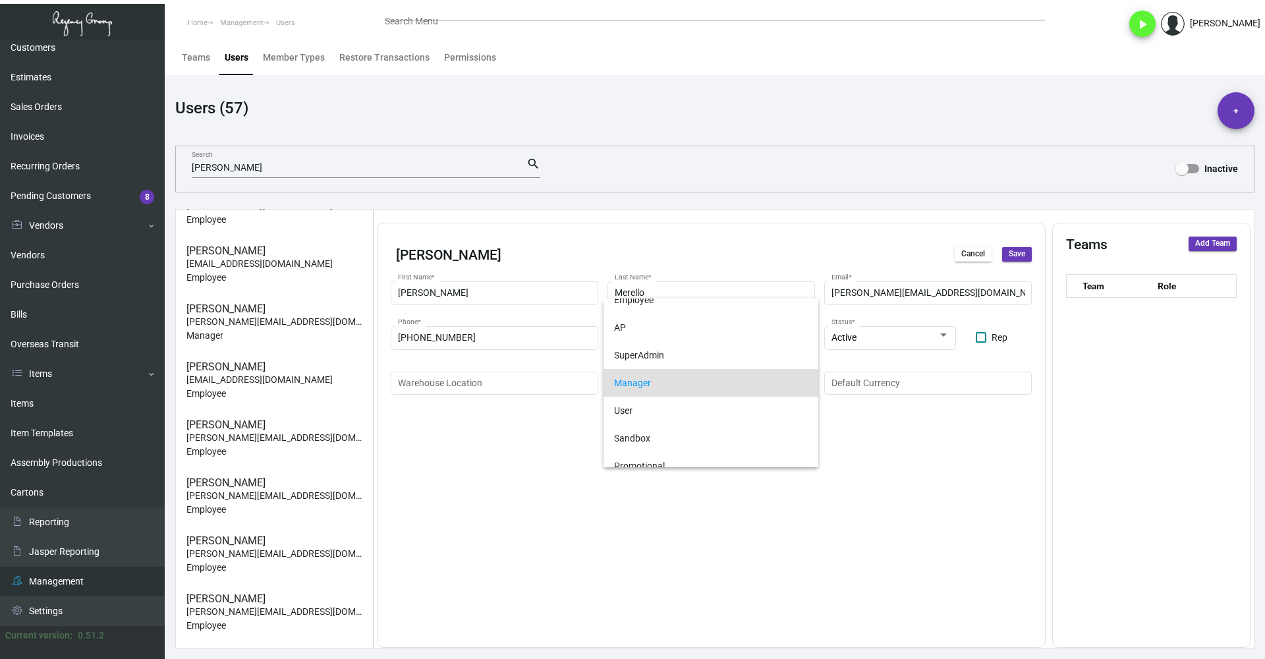
drag, startPoint x: 415, startPoint y: 500, endPoint x: 723, endPoint y: 358, distance: 339.5
click at [424, 498] on div at bounding box center [632, 329] width 1265 height 659
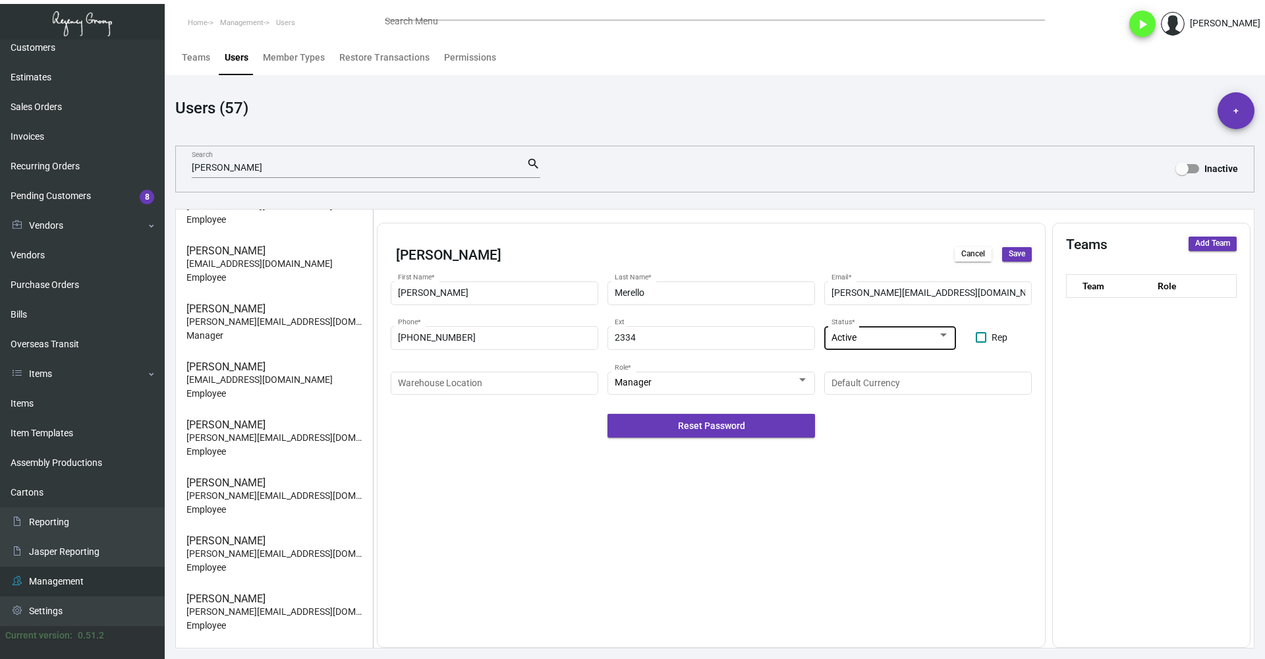
click at [904, 336] on div "Active" at bounding box center [884, 338] width 106 height 11
click at [905, 347] on span "Active" at bounding box center [890, 338] width 118 height 28
click at [905, 341] on div "Active" at bounding box center [884, 338] width 106 height 11
click at [887, 365] on span "Inactive" at bounding box center [890, 366] width 118 height 28
click at [1010, 258] on span "Save" at bounding box center [1016, 253] width 16 height 11
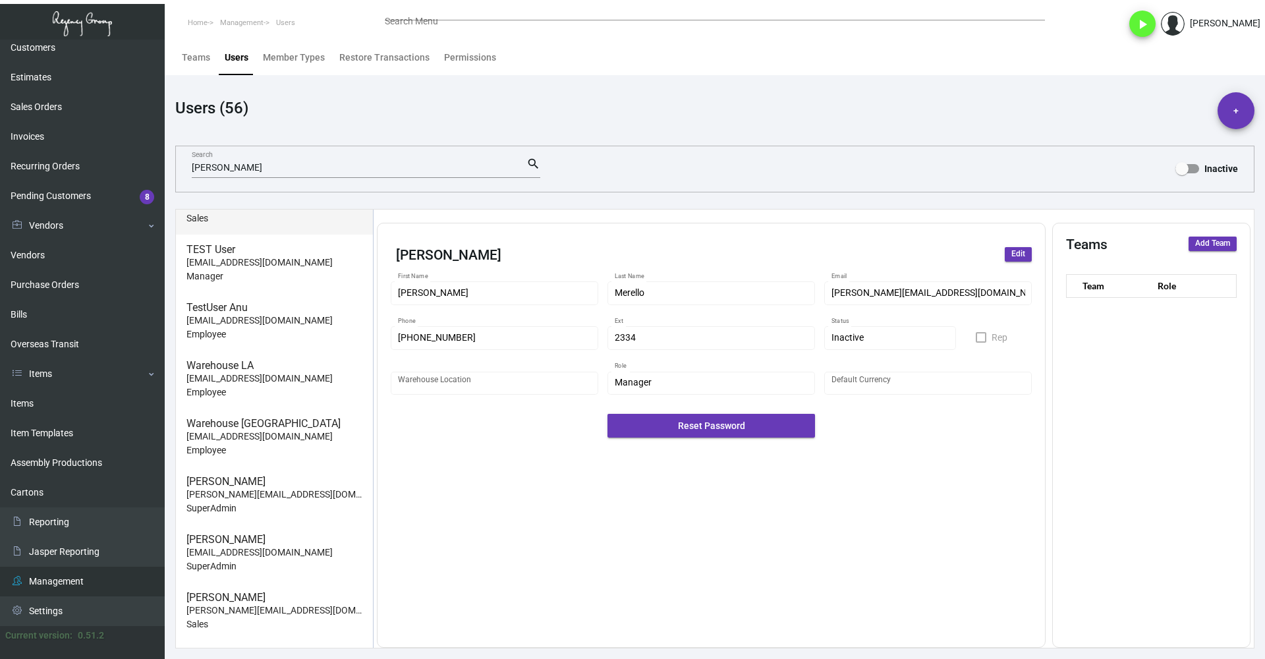
scroll to position [2813, 0]
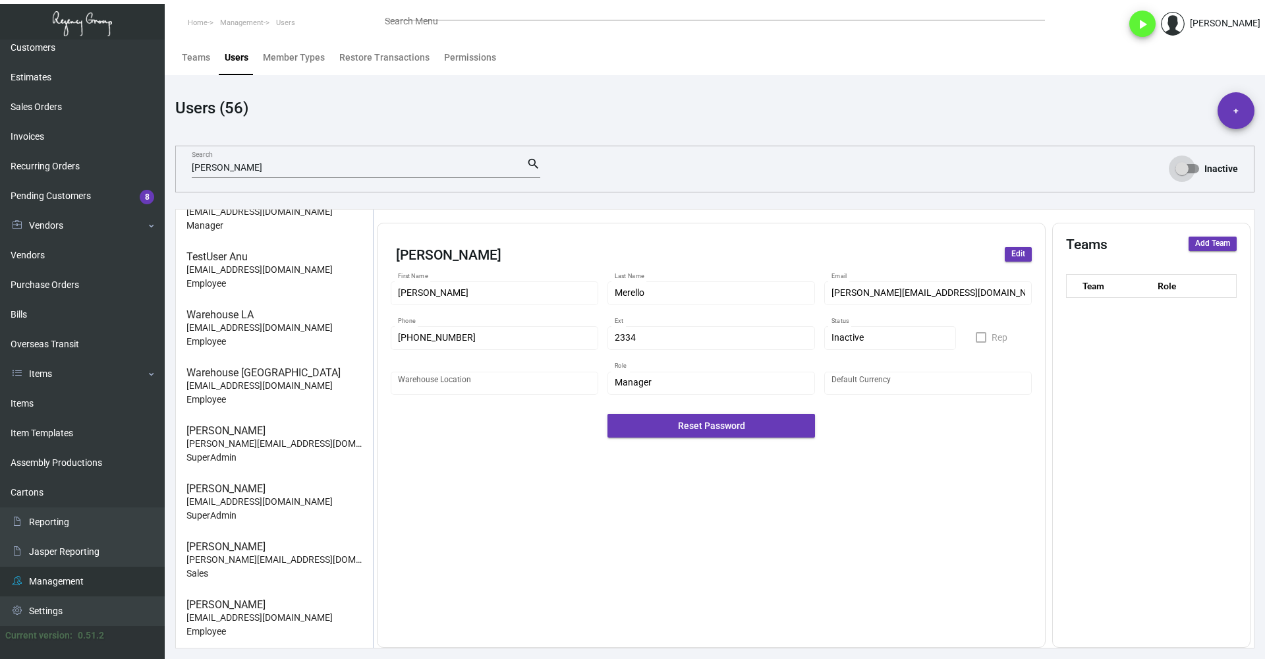
click at [1186, 172] on span at bounding box center [1181, 168] width 13 height 13
click at [1182, 173] on input "Inactive" at bounding box center [1181, 173] width 1 height 1
checkbox input "true"
click at [304, 391] on p "[PERSON_NAME][EMAIL_ADDRESS][DOMAIN_NAME]" at bounding box center [274, 386] width 176 height 14
type input "[PERSON_NAME]"
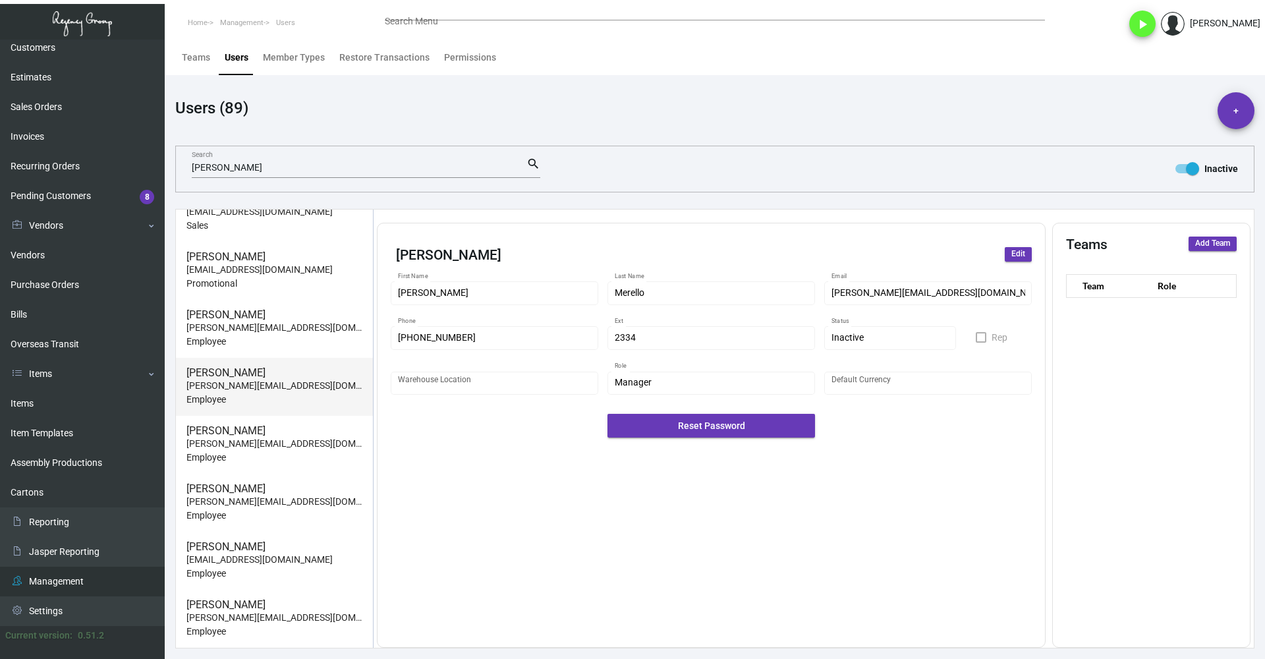
type input "[PERSON_NAME]"
type input "[PERSON_NAME][EMAIL_ADDRESS][DOMAIN_NAME]"
type input "2127140006"
click at [1024, 251] on span "Edit" at bounding box center [1018, 253] width 14 height 11
click at [965, 252] on span "Cancel" at bounding box center [973, 253] width 24 height 11
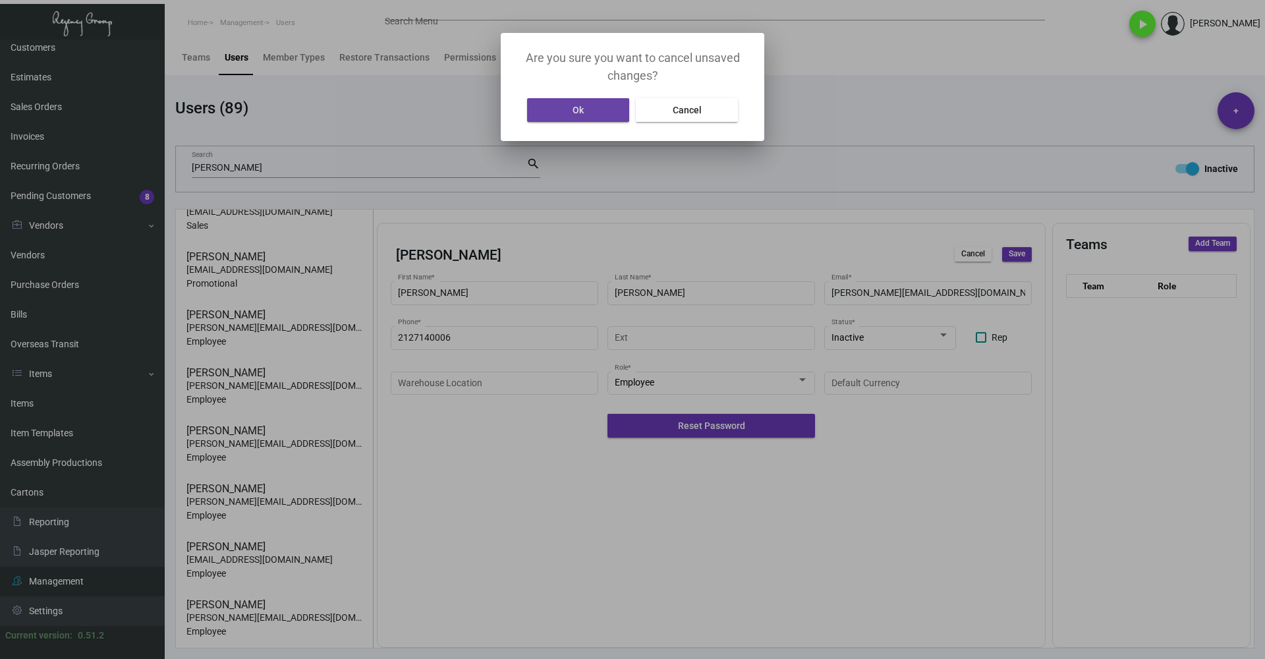
click at [593, 113] on button "Ok" at bounding box center [578, 110] width 102 height 24
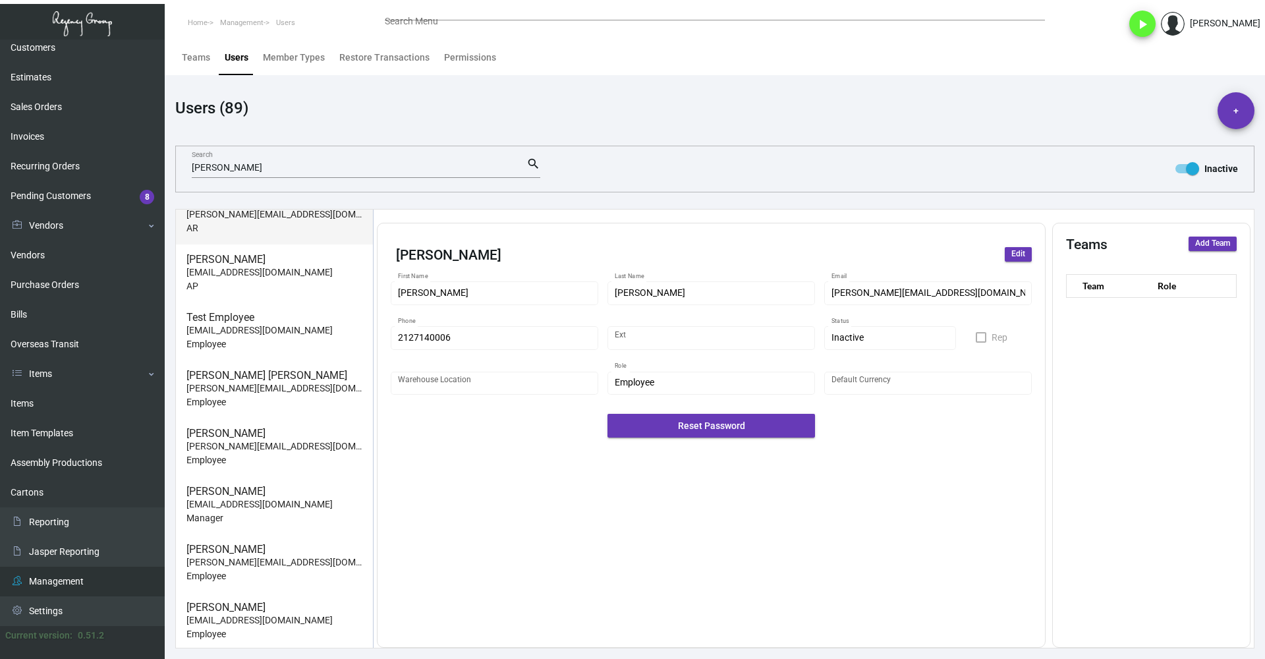
scroll to position [4726, 0]
click at [304, 457] on p "Employee" at bounding box center [274, 458] width 176 height 14
type input "[PERSON_NAME]"
type input "[PERSON_NAME][EMAIL_ADDRESS][DOMAIN_NAME]"
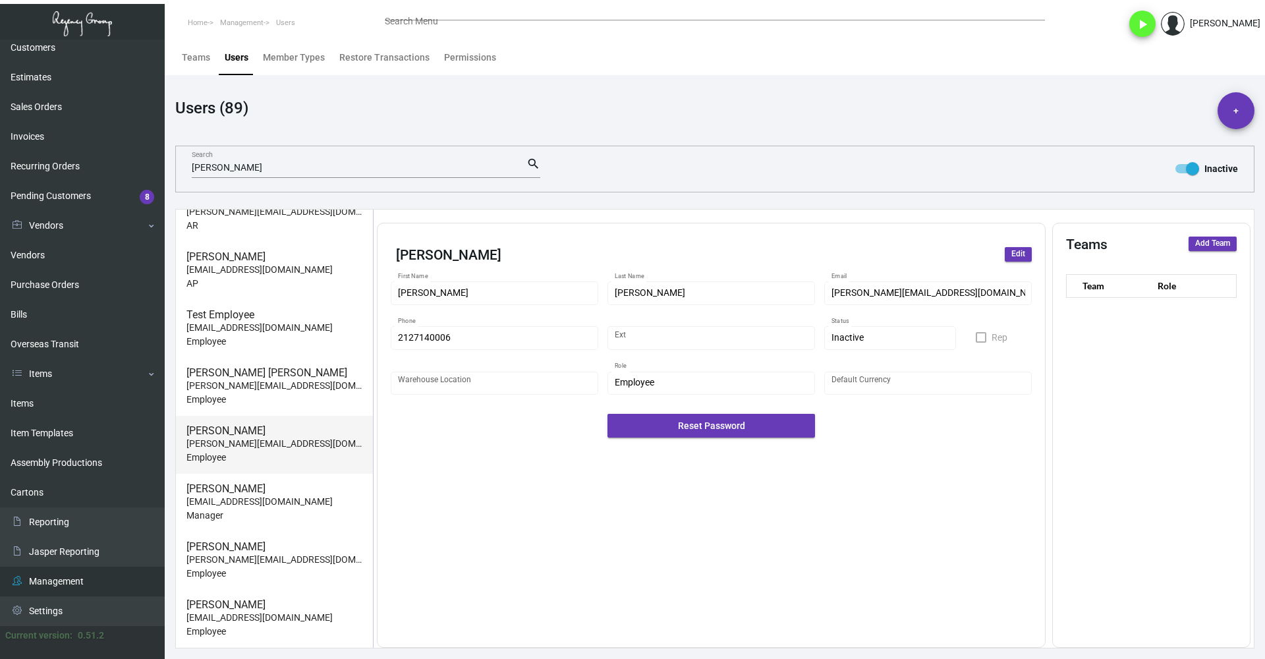
type input "2331"
type input "United States Dollar $"
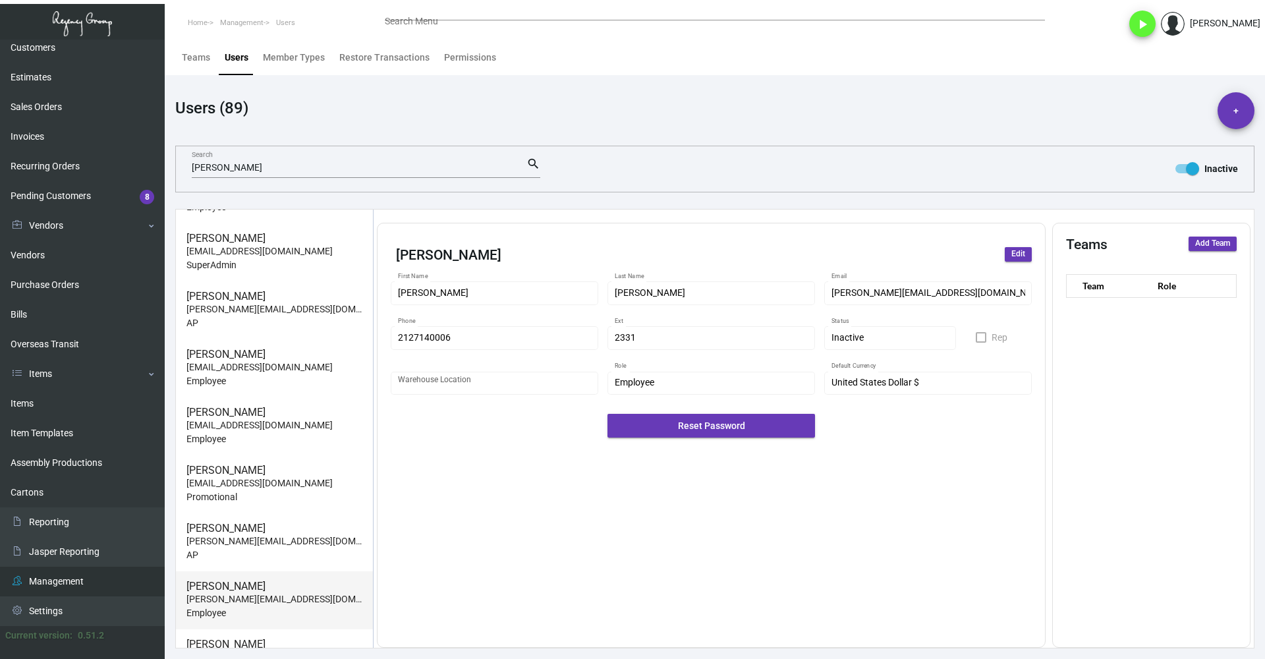
scroll to position [0, 0]
